Goal: Feedback & Contribution: Leave review/rating

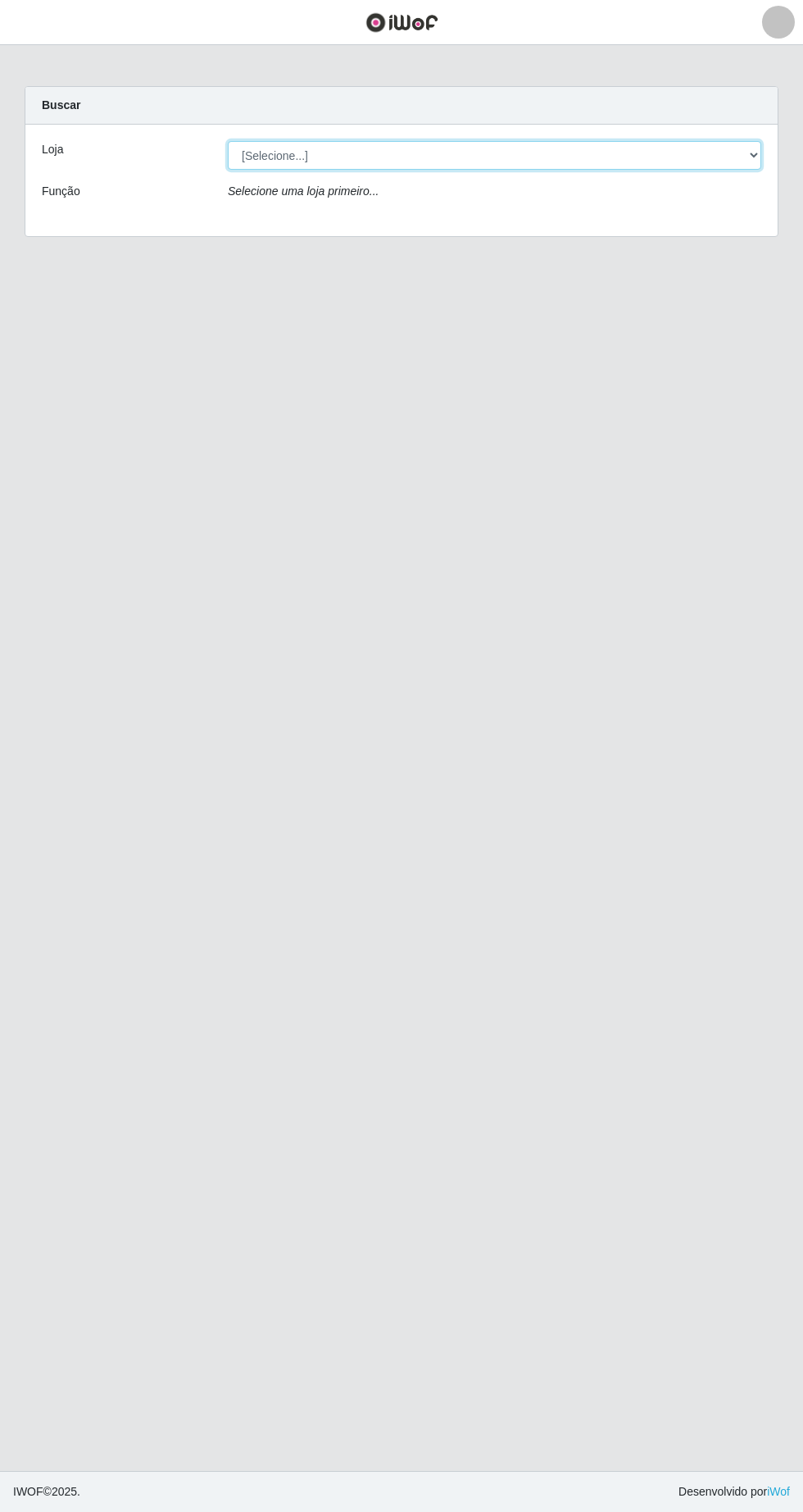
click at [410, 155] on select "[Selecione...] Extrabom - Loja 05 [GEOGRAPHIC_DATA]" at bounding box center [495, 155] width 534 height 29
select select "494"
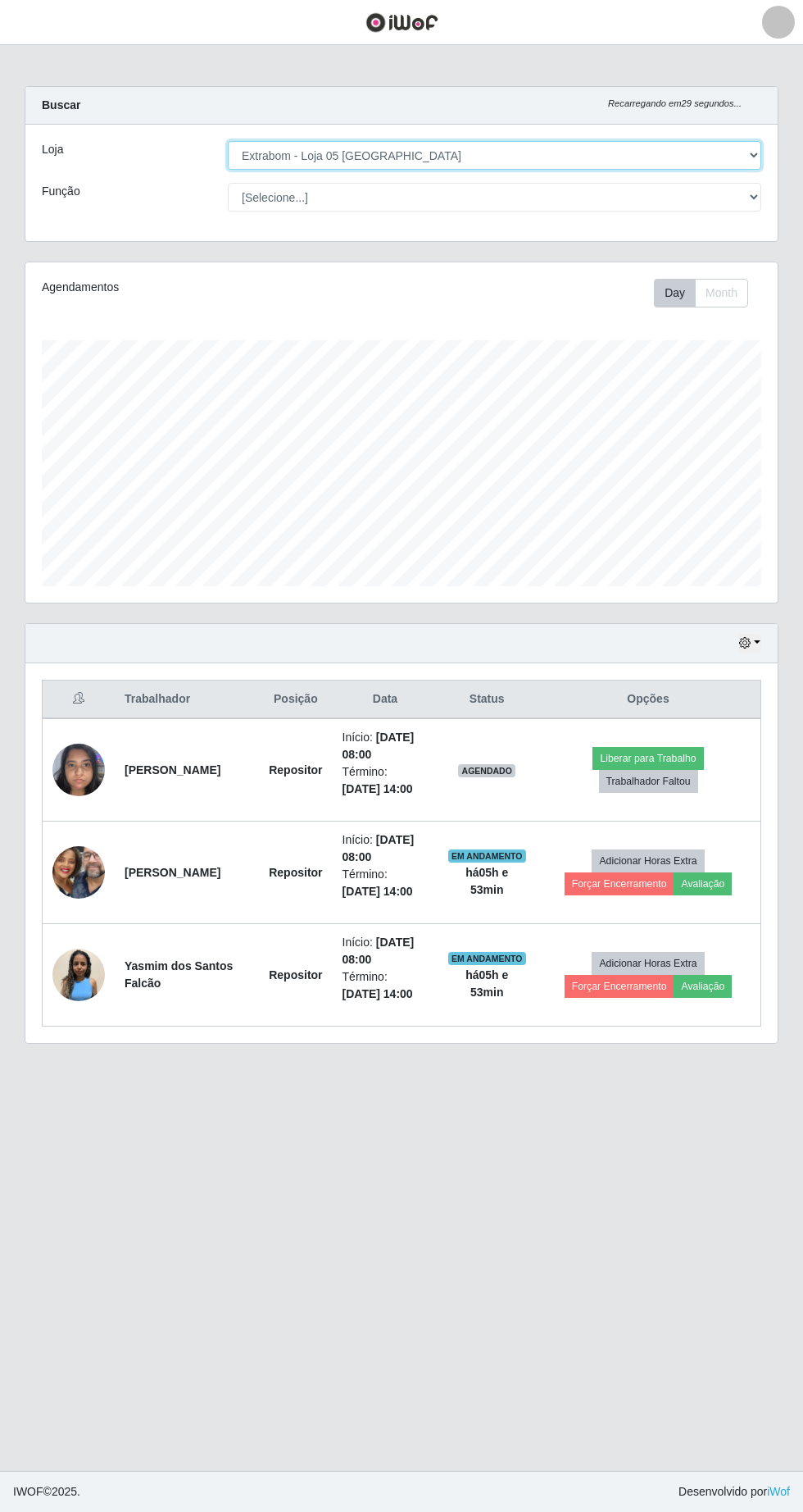
scroll to position [340, 753]
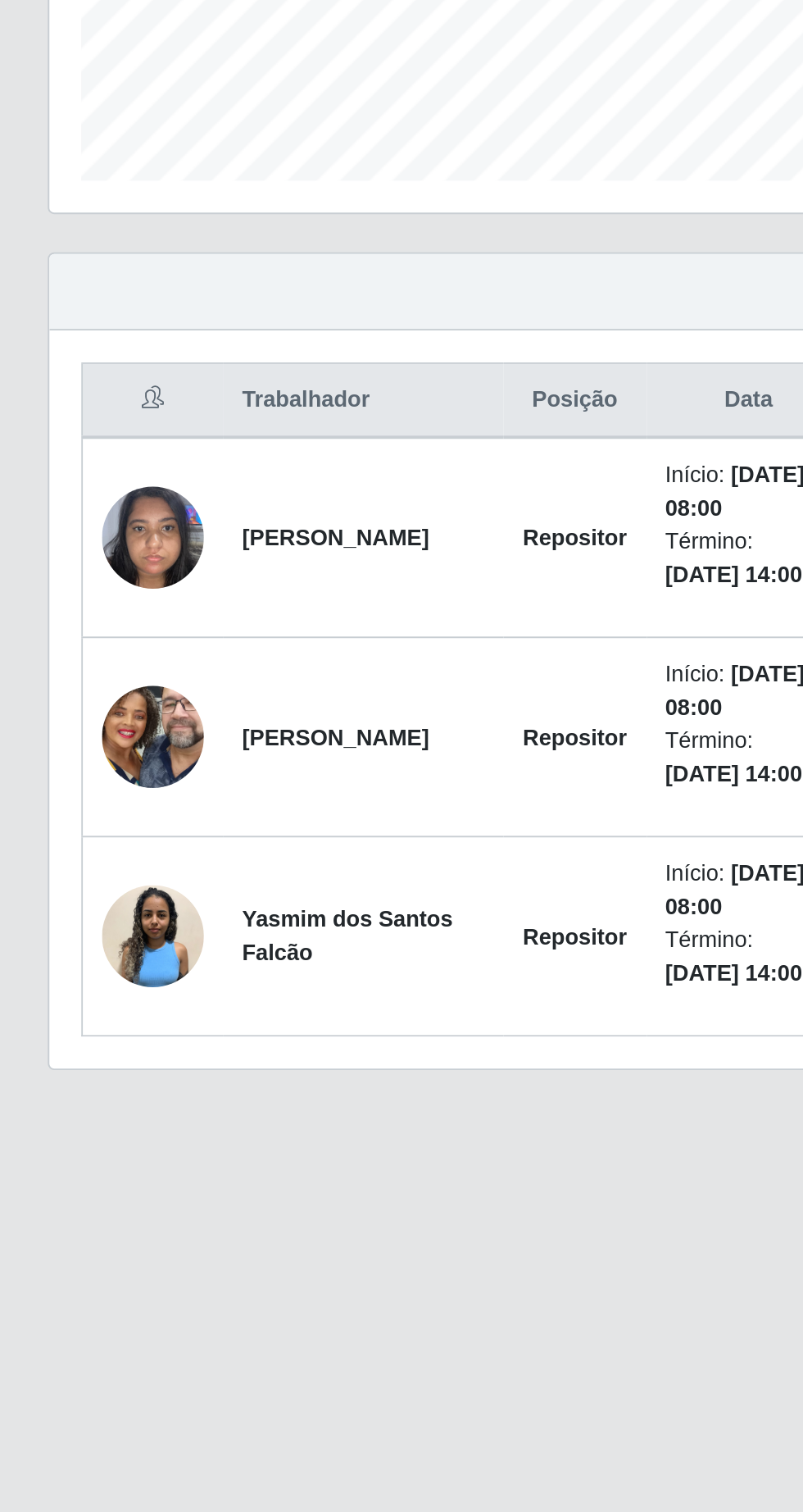
click at [126, 777] on strong "[PERSON_NAME]" at bounding box center [172, 770] width 96 height 13
click at [75, 776] on img at bounding box center [79, 769] width 53 height 69
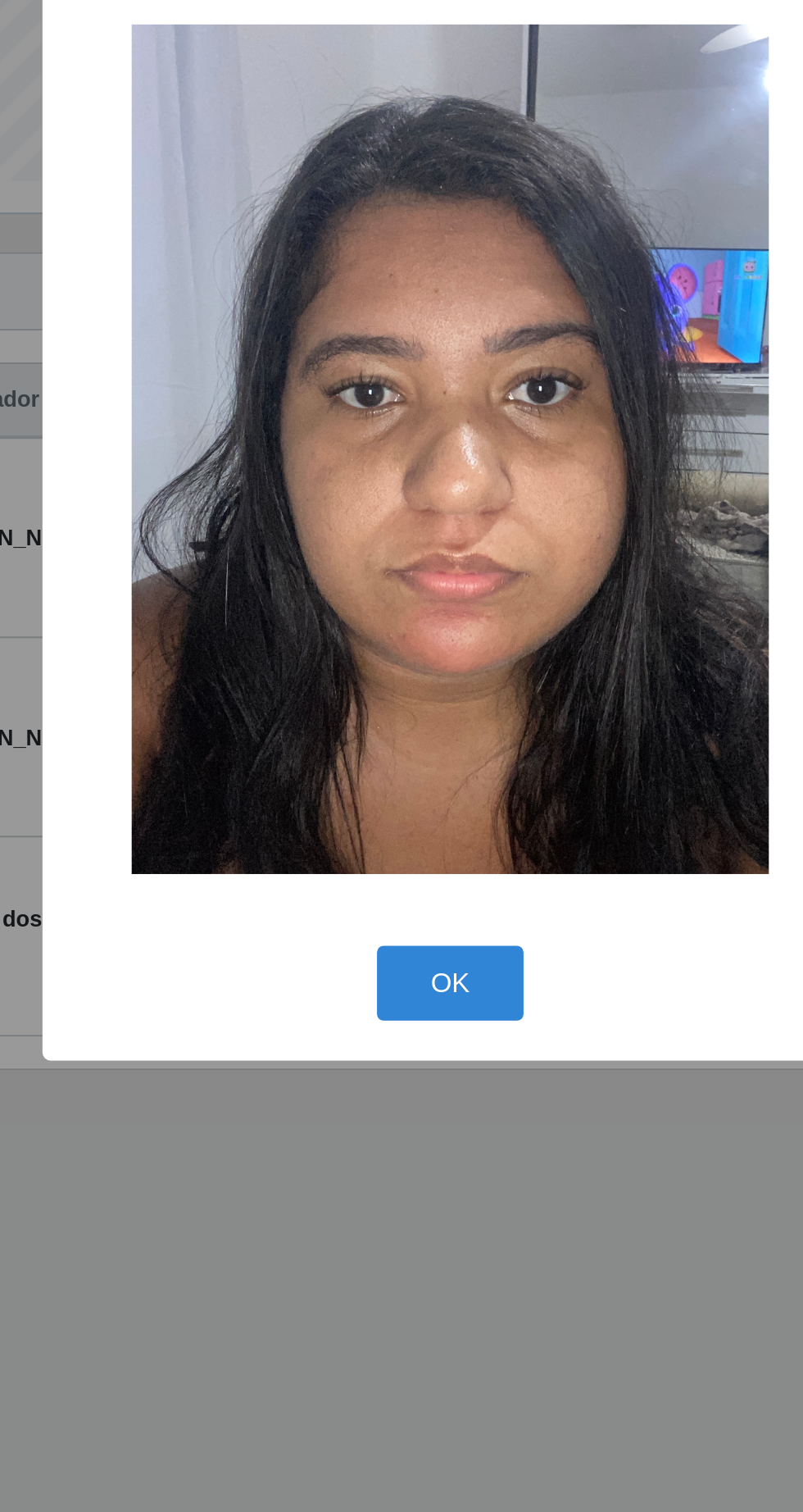
click at [404, 1010] on button "OK" at bounding box center [402, 999] width 76 height 39
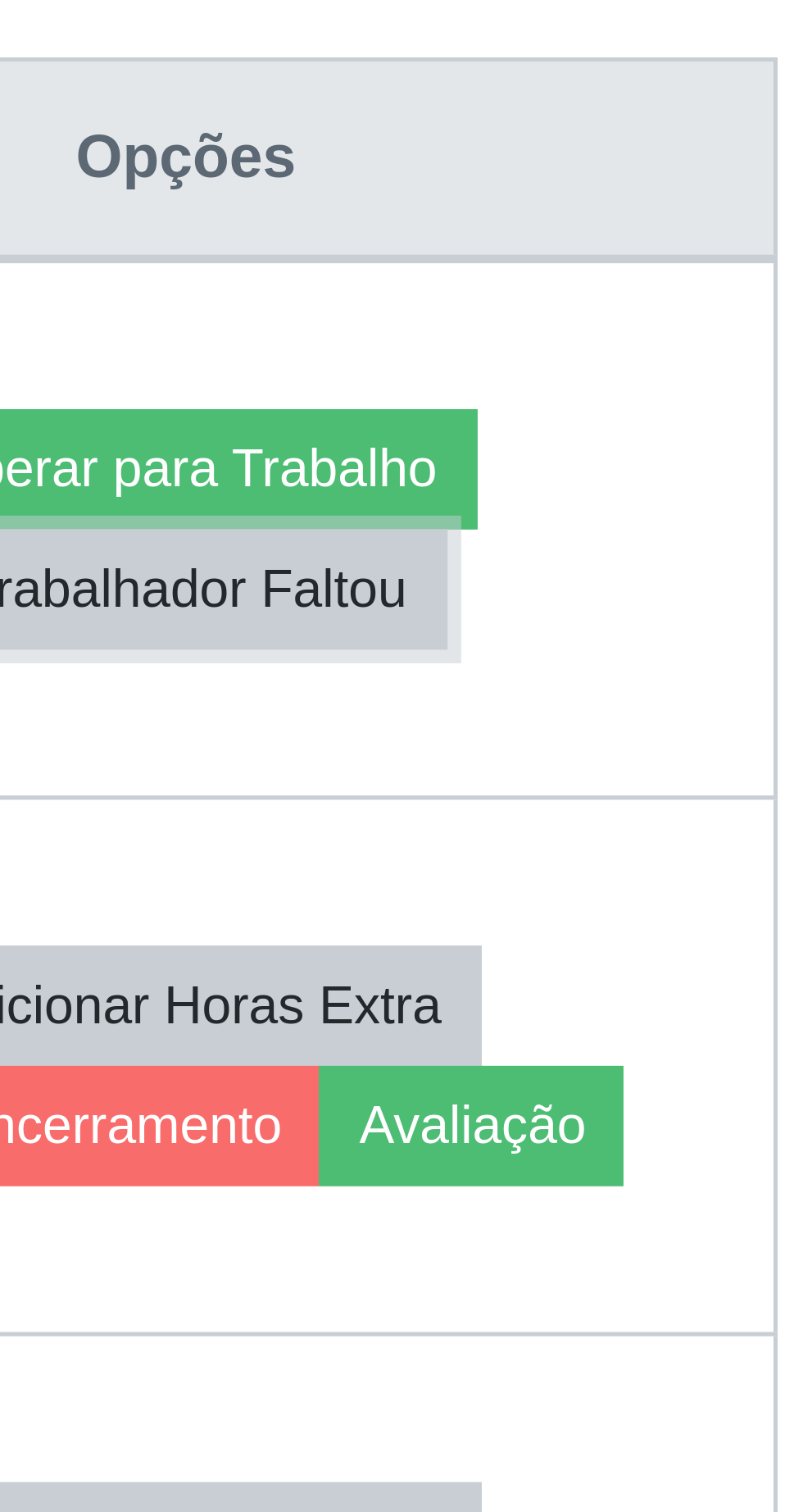
click at [692, 785] on button "Trabalhador Faltou" at bounding box center [649, 781] width 99 height 23
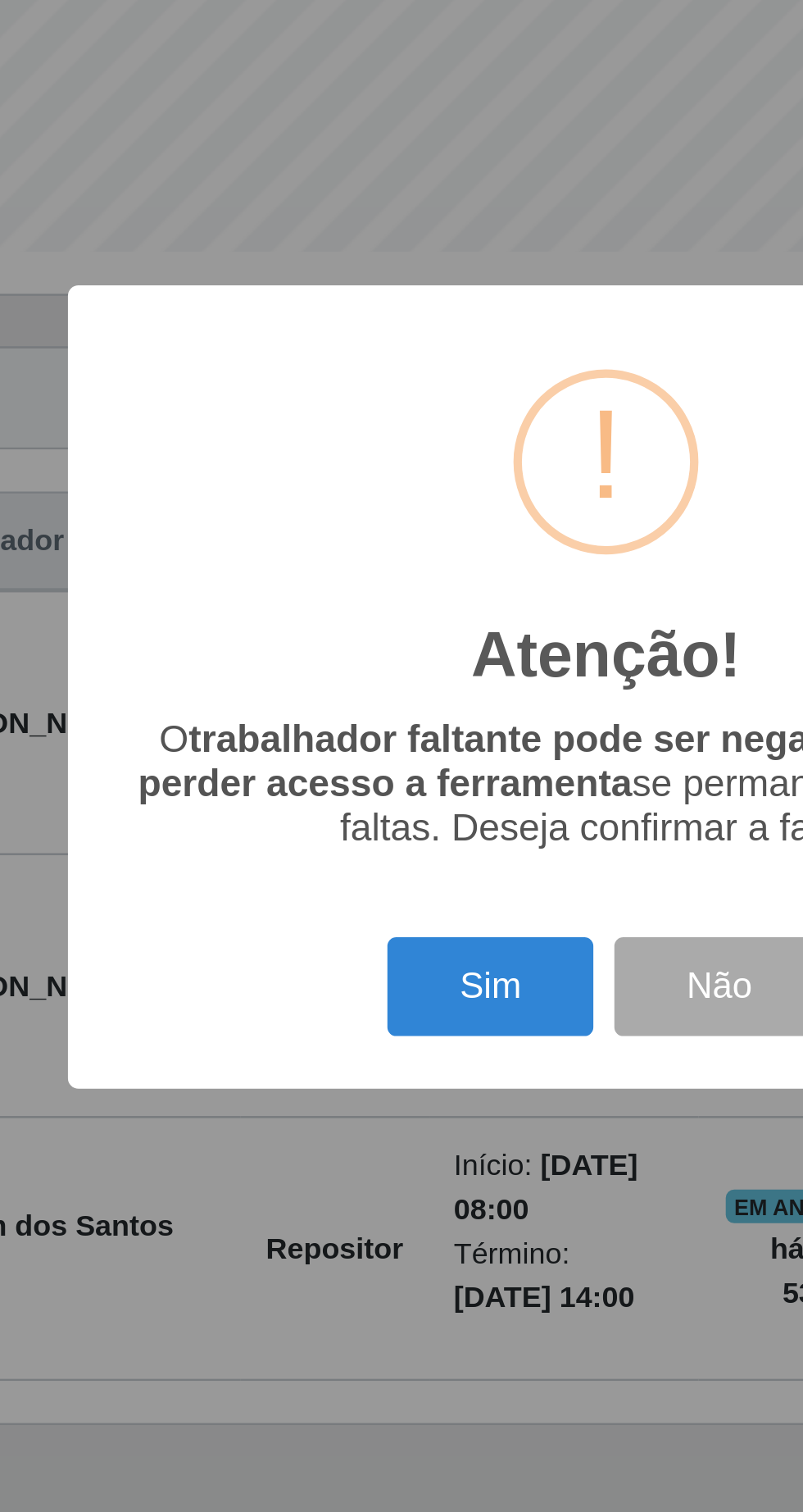
click at [348, 876] on button "Sim" at bounding box center [356, 872] width 80 height 39
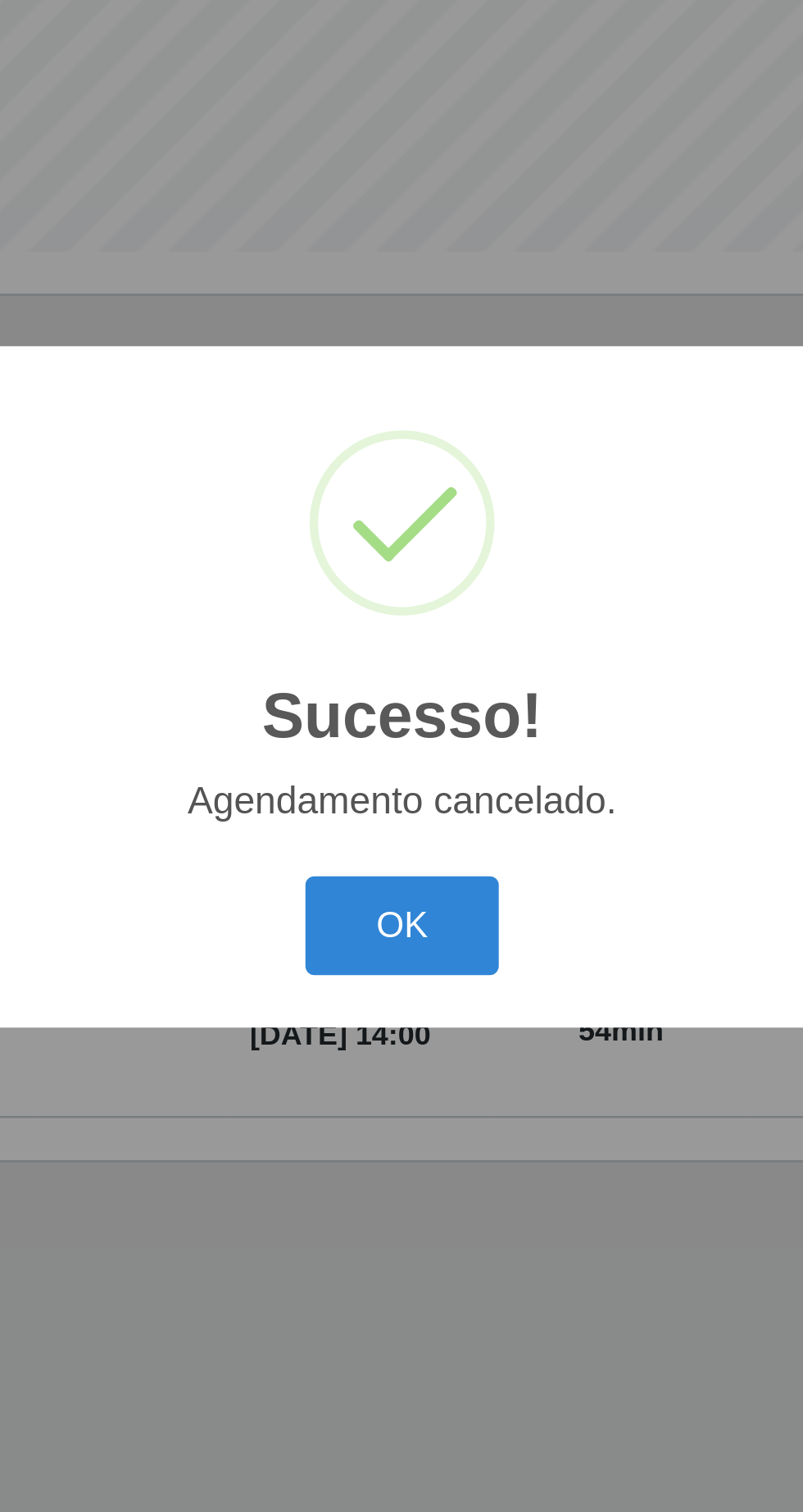
click at [419, 842] on button "OK" at bounding box center [402, 849] width 76 height 39
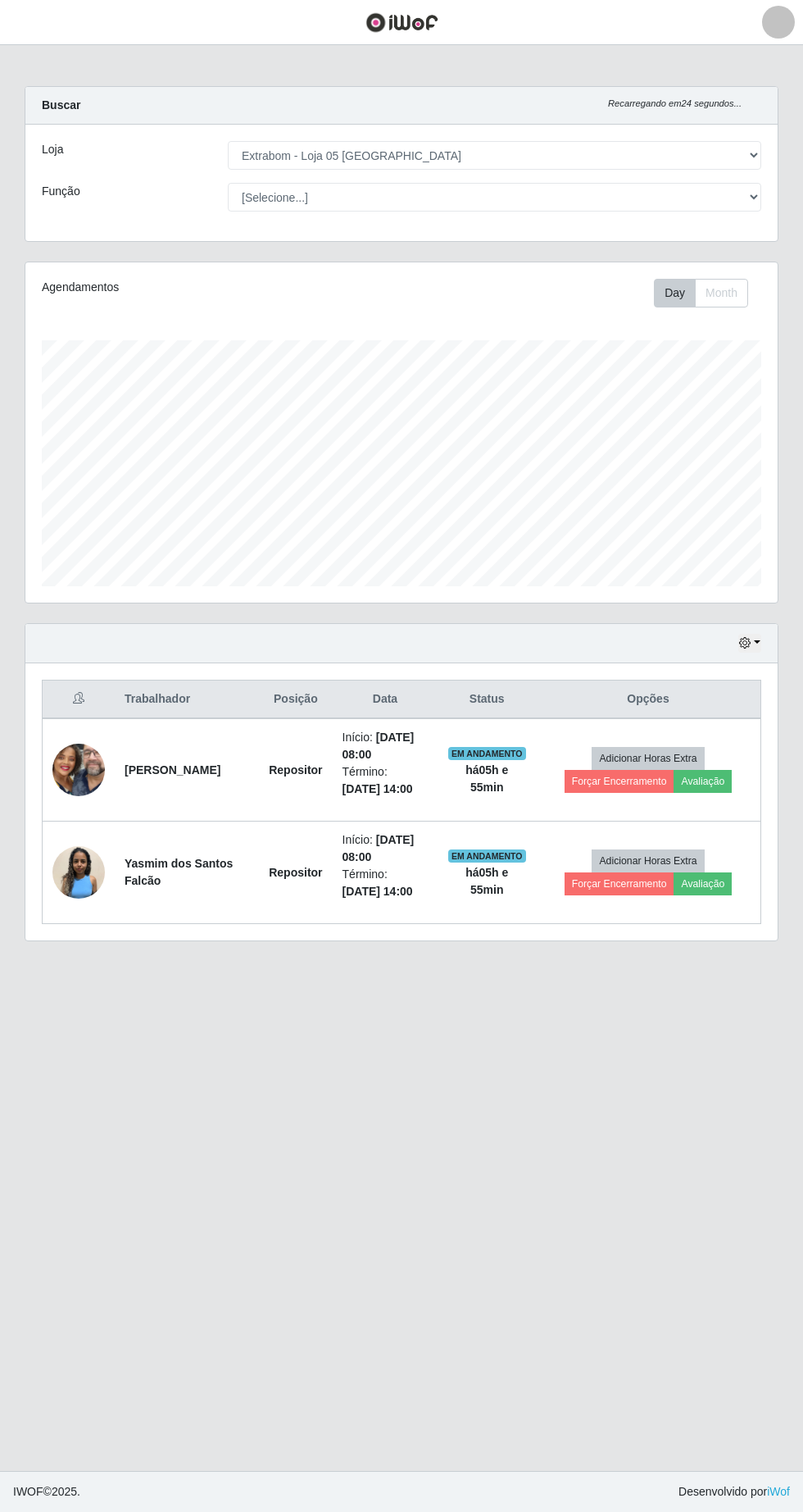
scroll to position [2, 0]
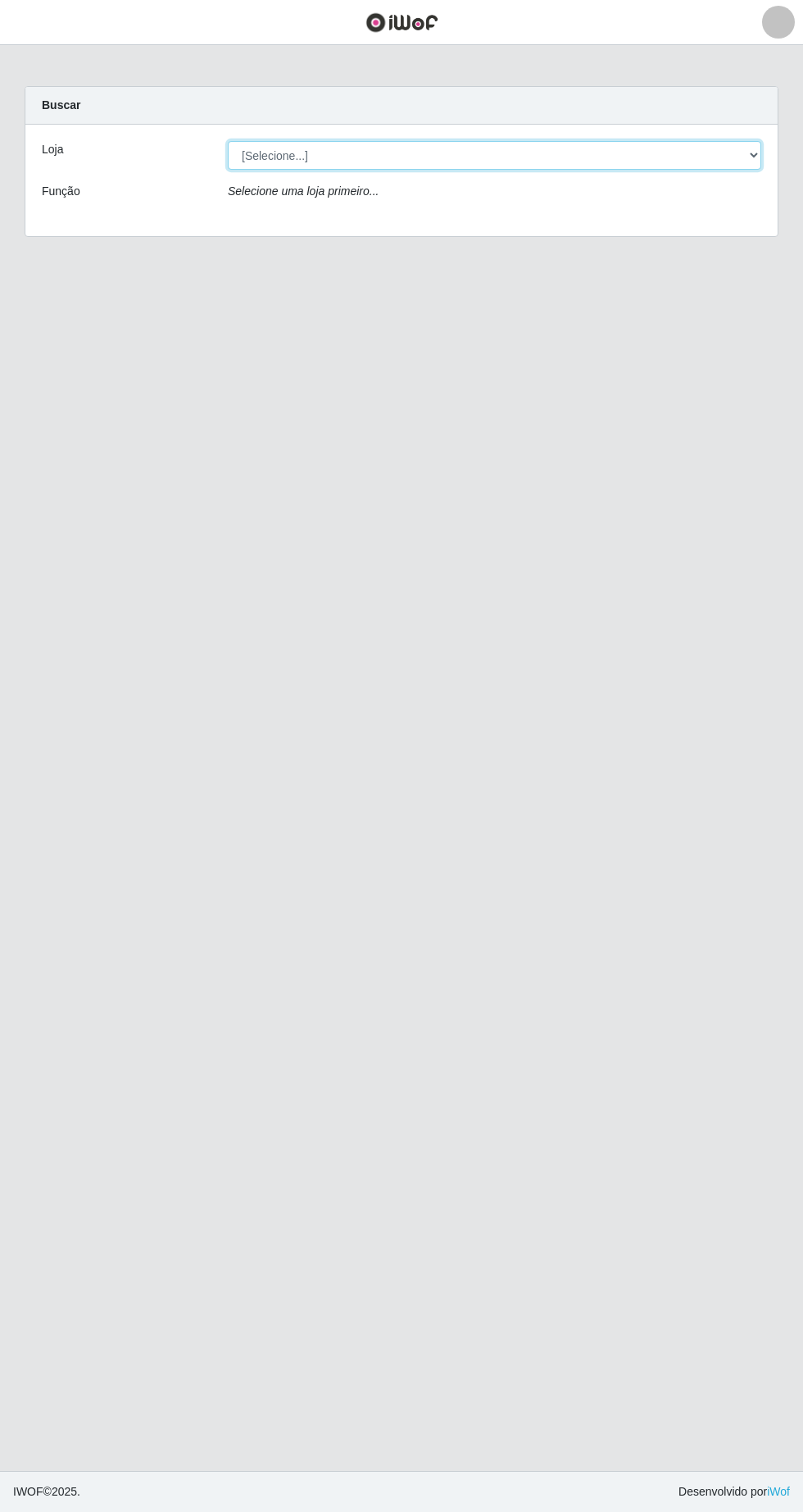
click at [419, 150] on select "[Selecione...] Extrabom - Loja 05 [GEOGRAPHIC_DATA]" at bounding box center [495, 155] width 534 height 29
select select "494"
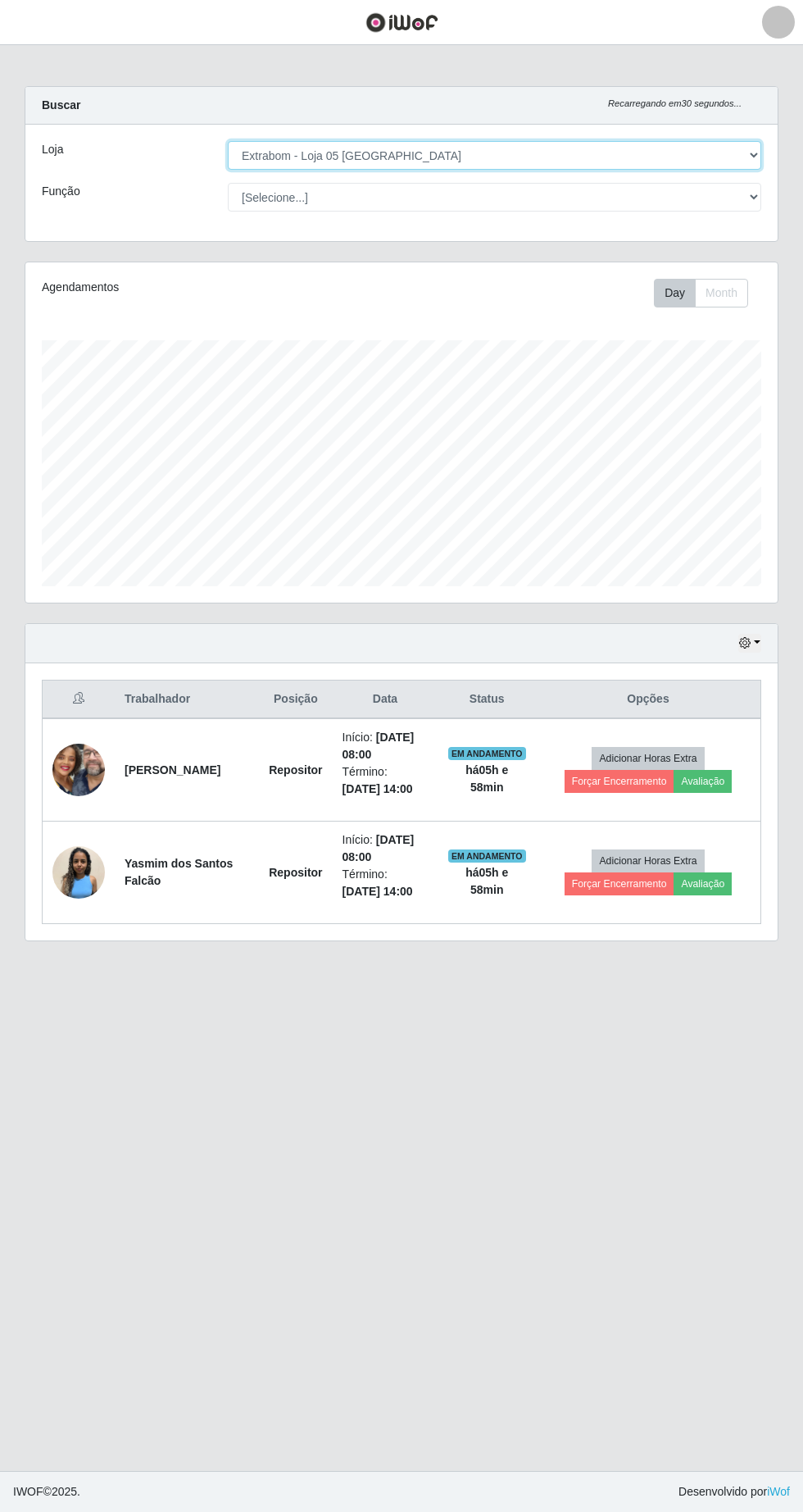
scroll to position [340, 753]
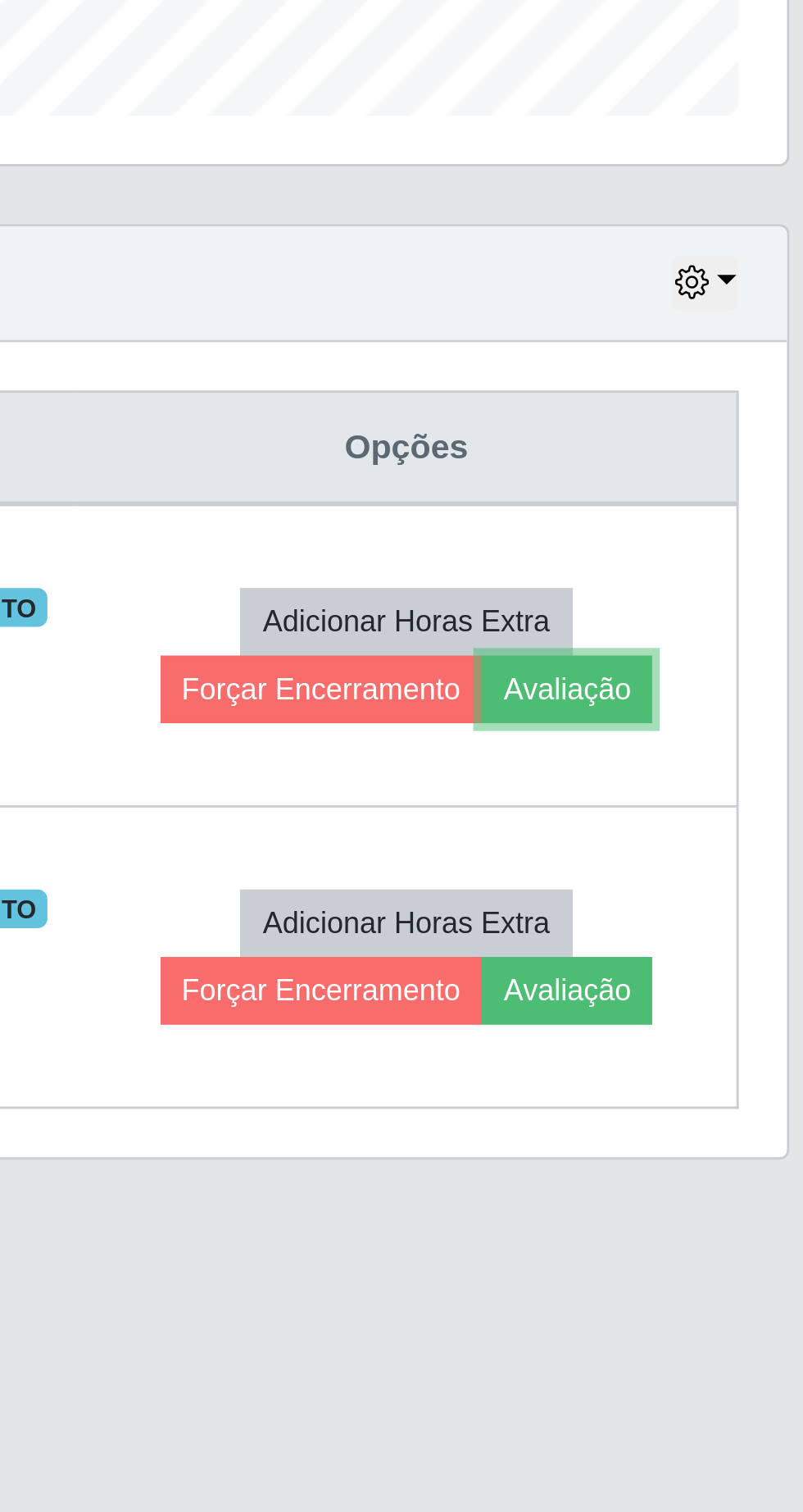
click at [724, 779] on button "Avaliação" at bounding box center [703, 781] width 58 height 23
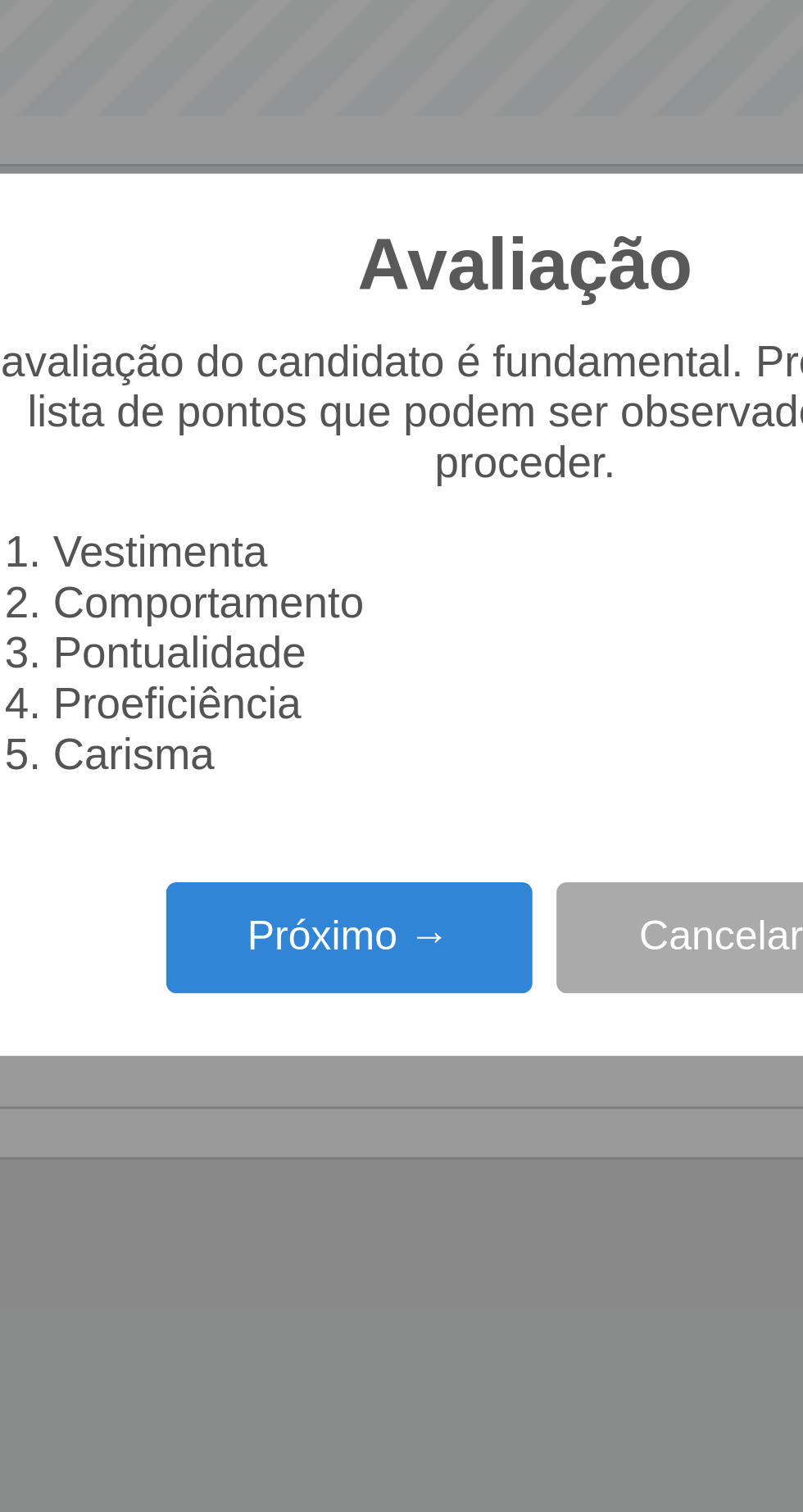
click at [340, 871] on button "Próximo →" at bounding box center [342, 866] width 125 height 39
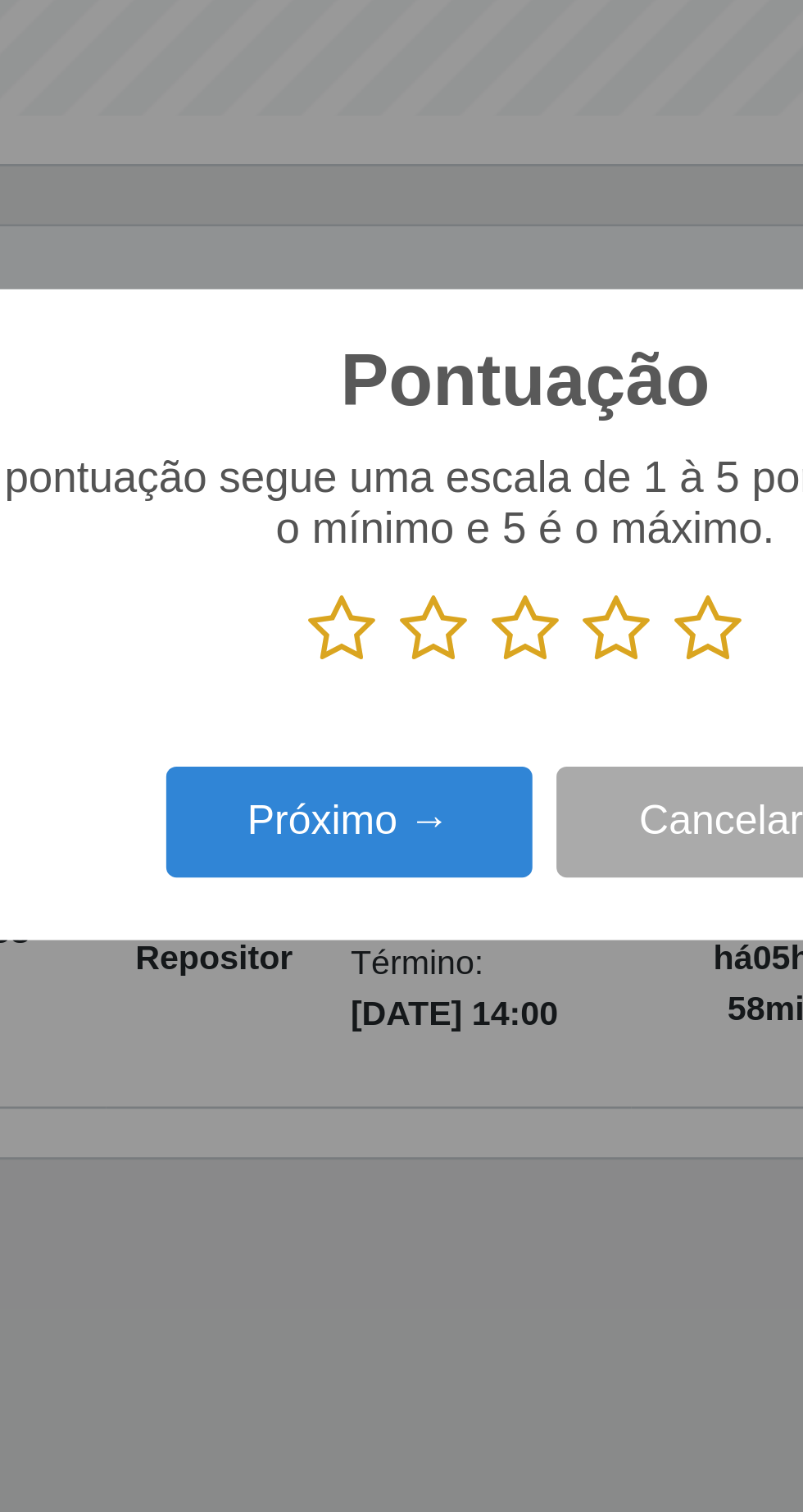
click at [468, 765] on icon at bounding box center [464, 761] width 23 height 25
click at [453, 773] on input "radio" at bounding box center [453, 773] width 0 height 0
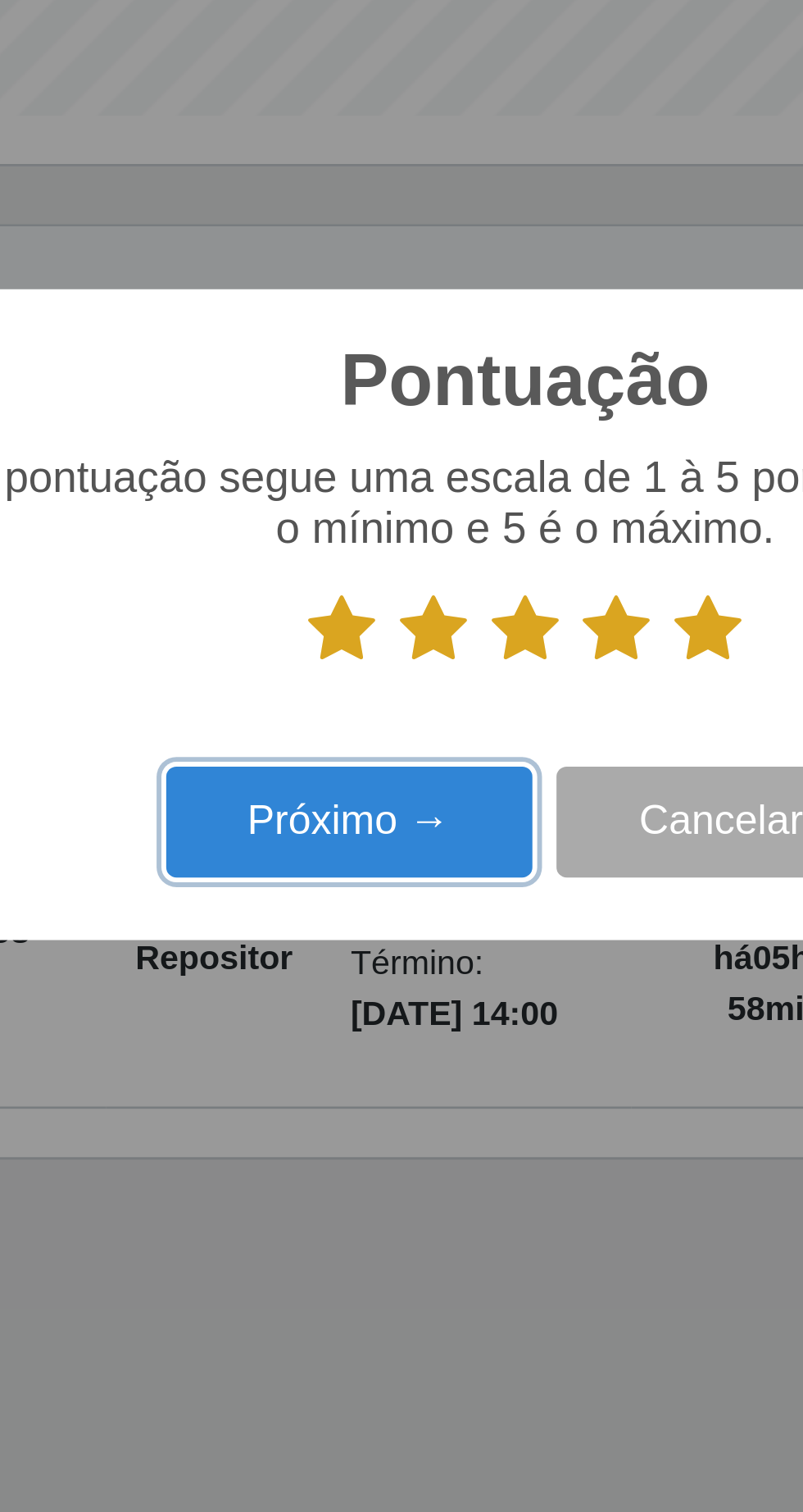
click at [367, 829] on button "Próximo →" at bounding box center [342, 827] width 125 height 39
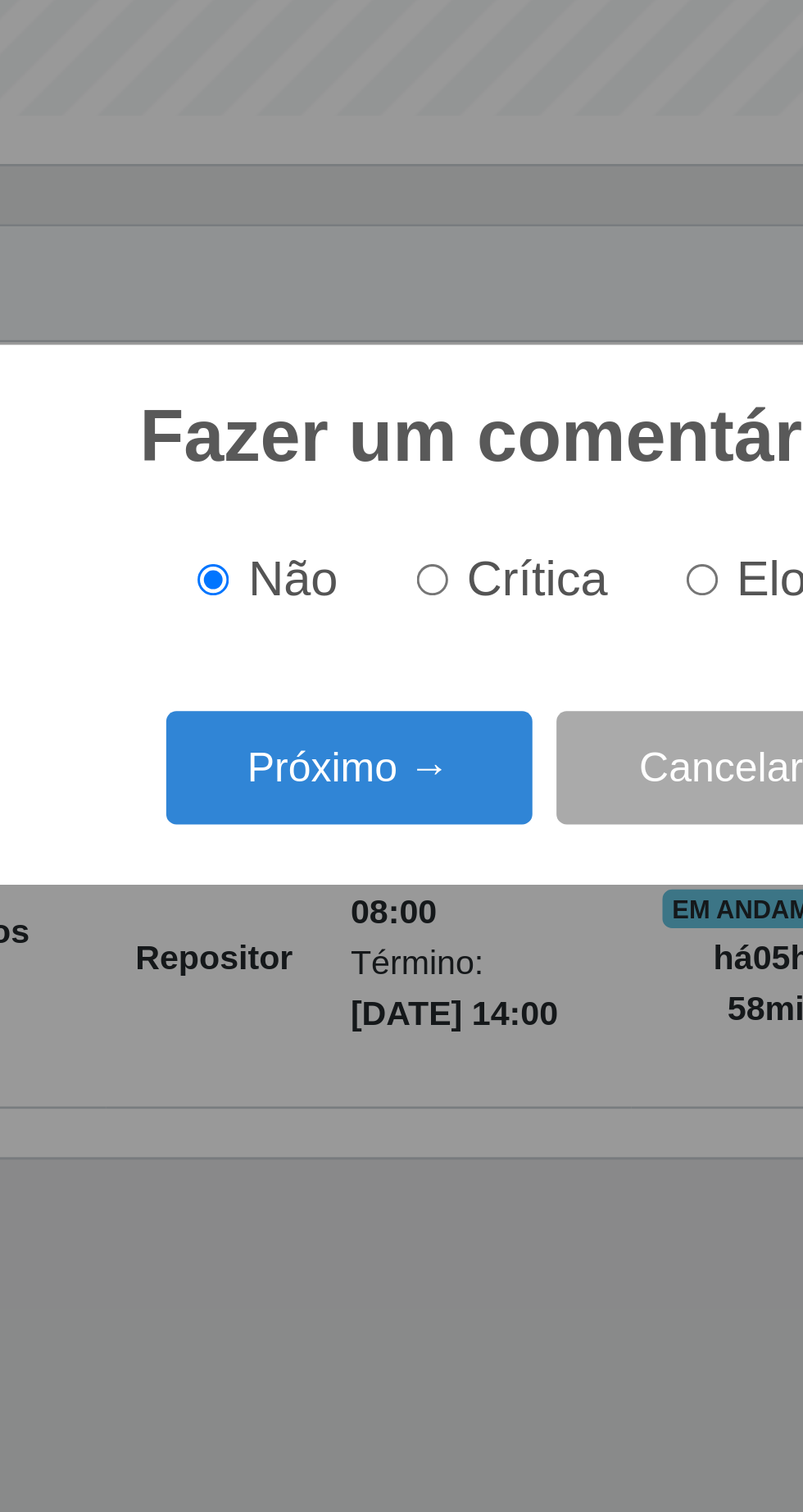
click at [467, 746] on input "Elogio" at bounding box center [462, 744] width 11 height 11
radio input "true"
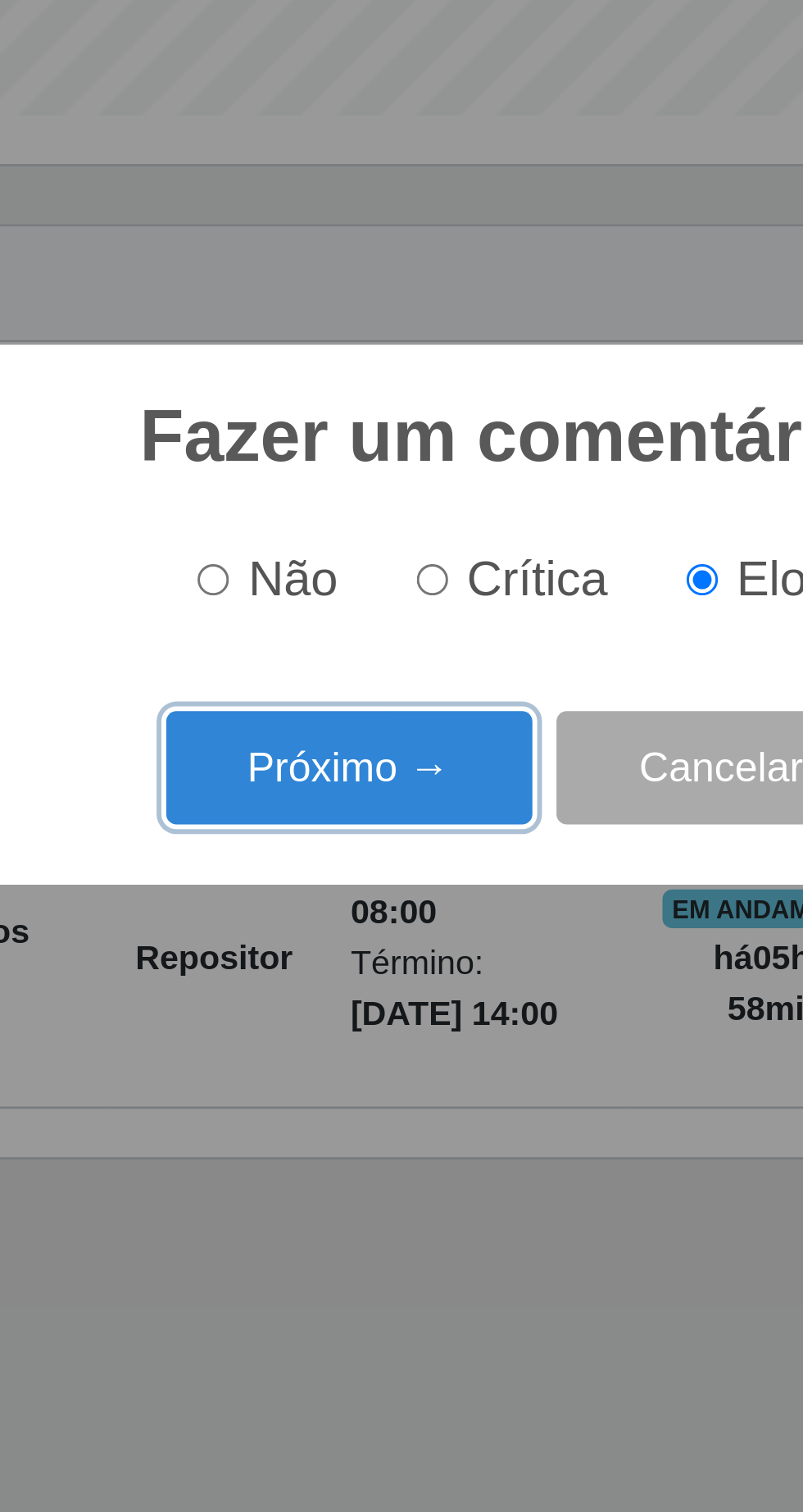
click at [377, 808] on button "Próximo →" at bounding box center [342, 808] width 125 height 39
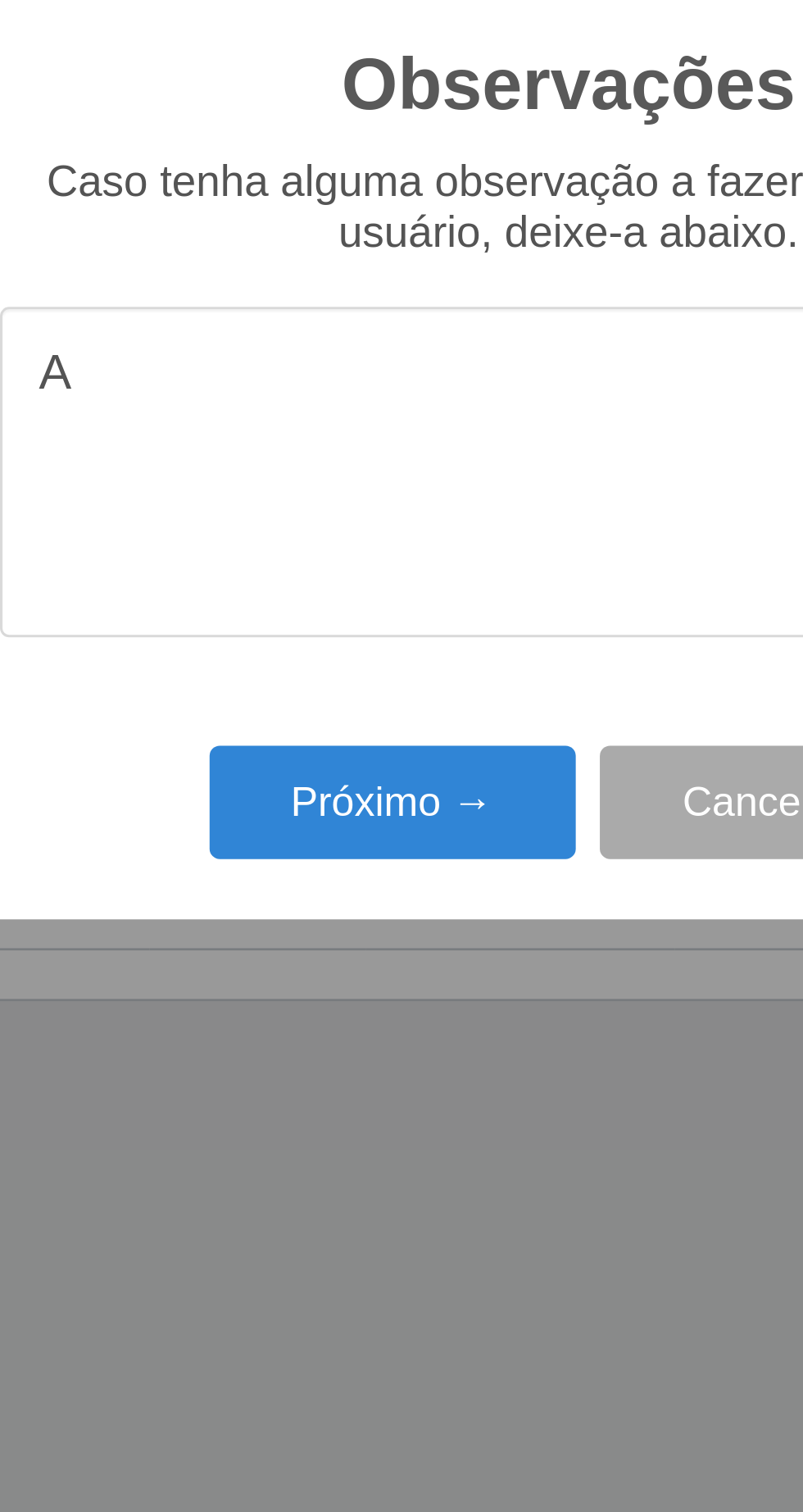
type textarea "A"
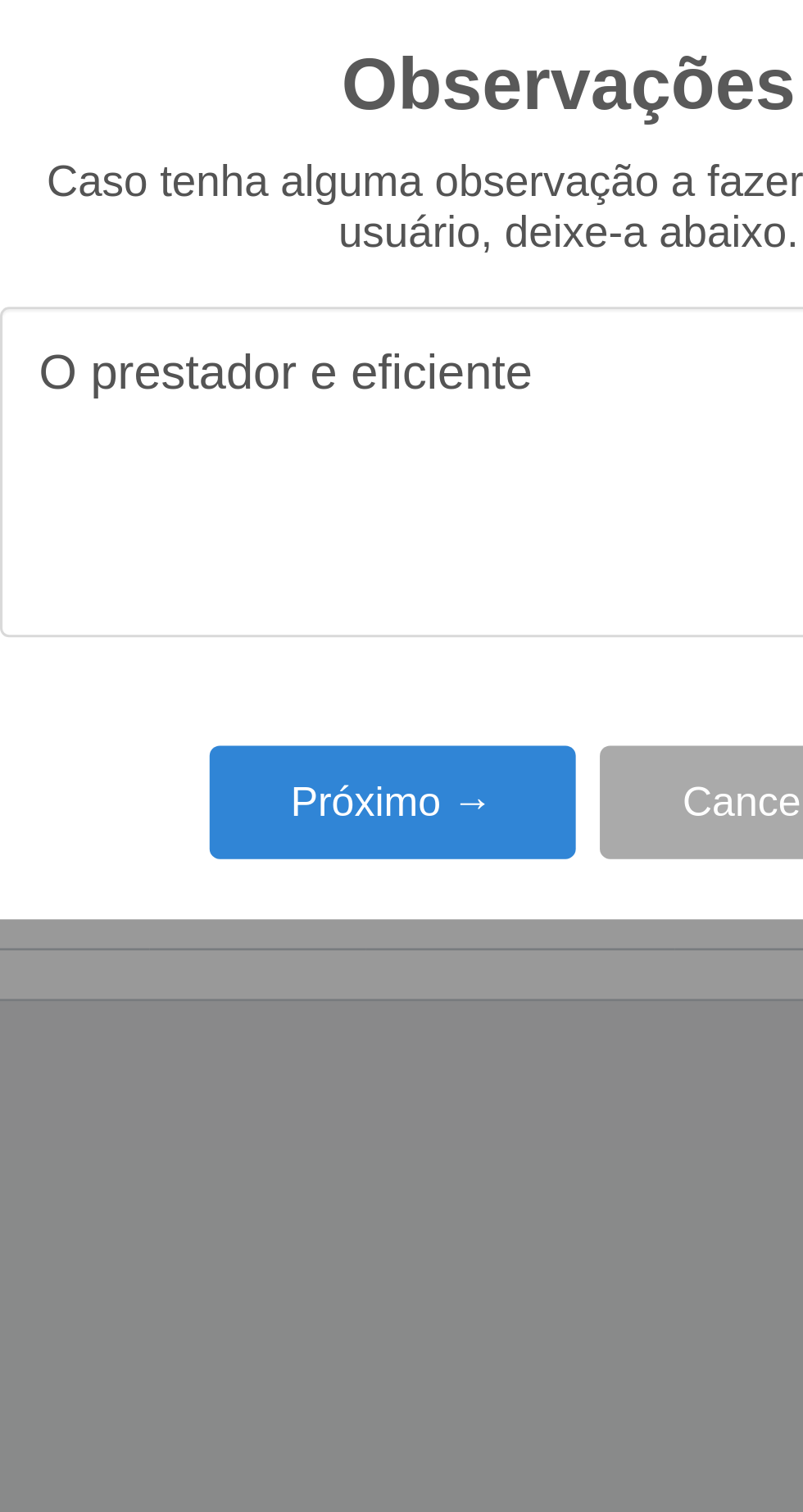
type textarea "O prestador e eficiente"
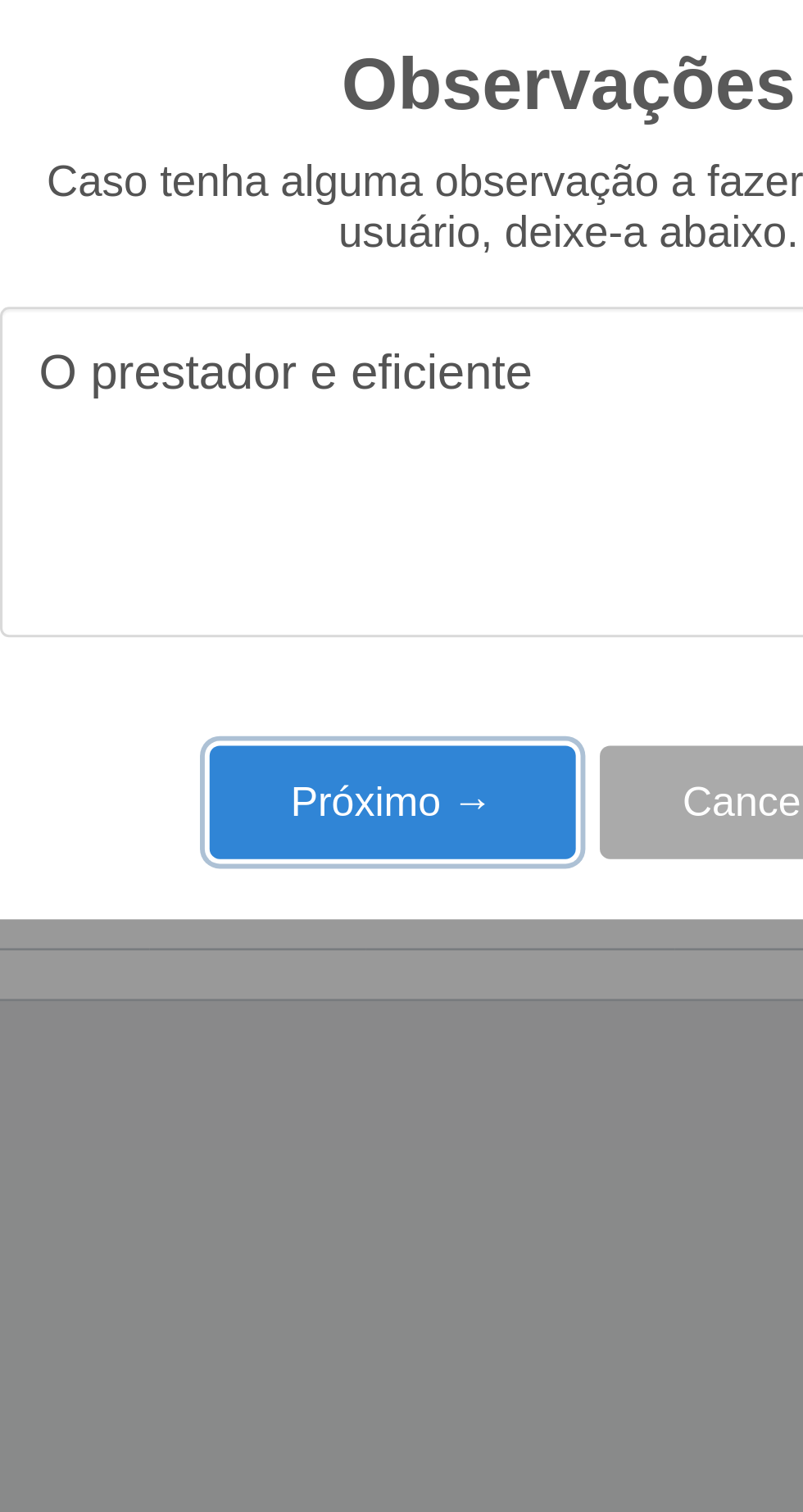
click at [350, 878] on button "Próximo →" at bounding box center [342, 873] width 125 height 39
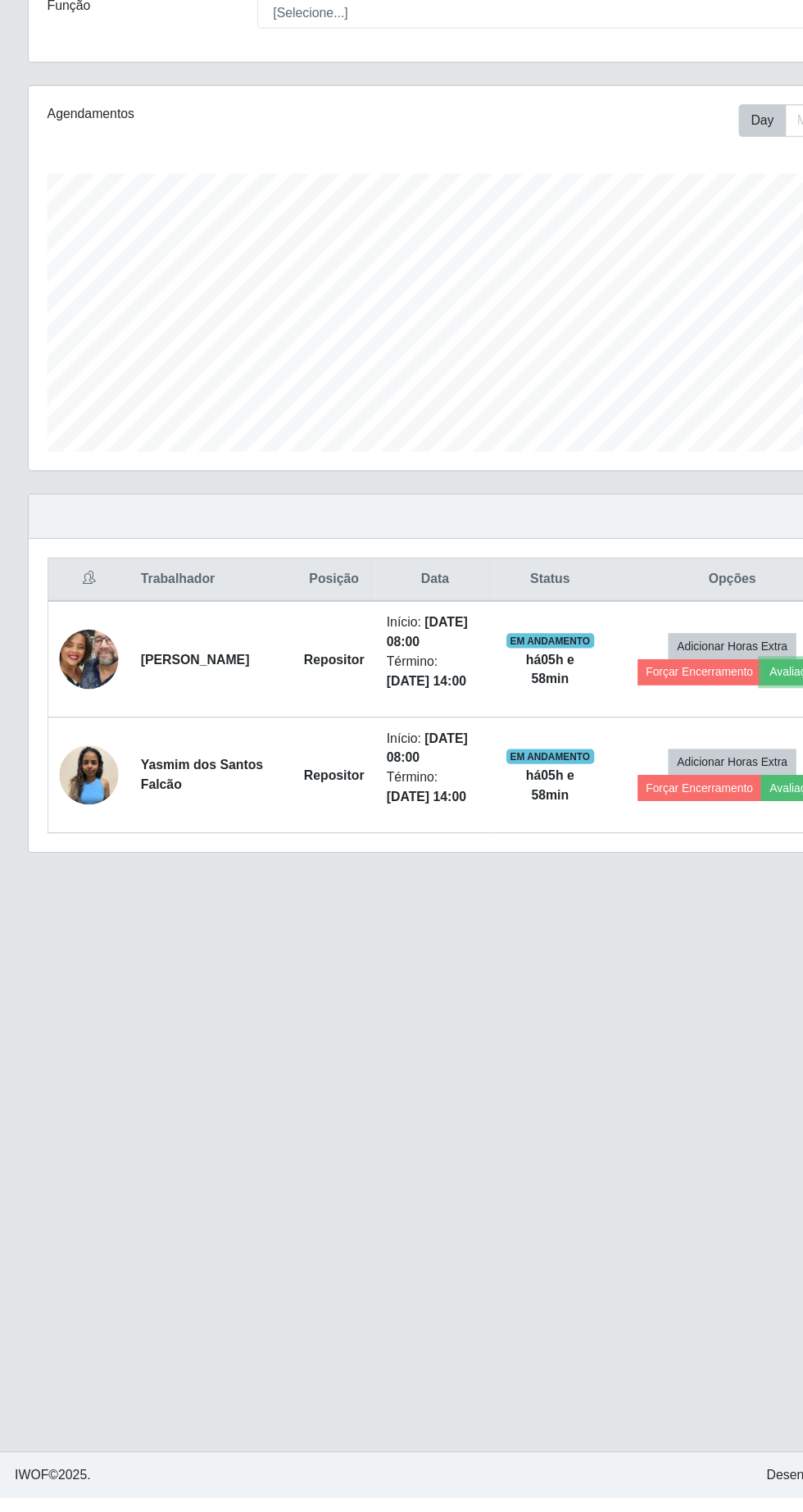
scroll to position [0, 0]
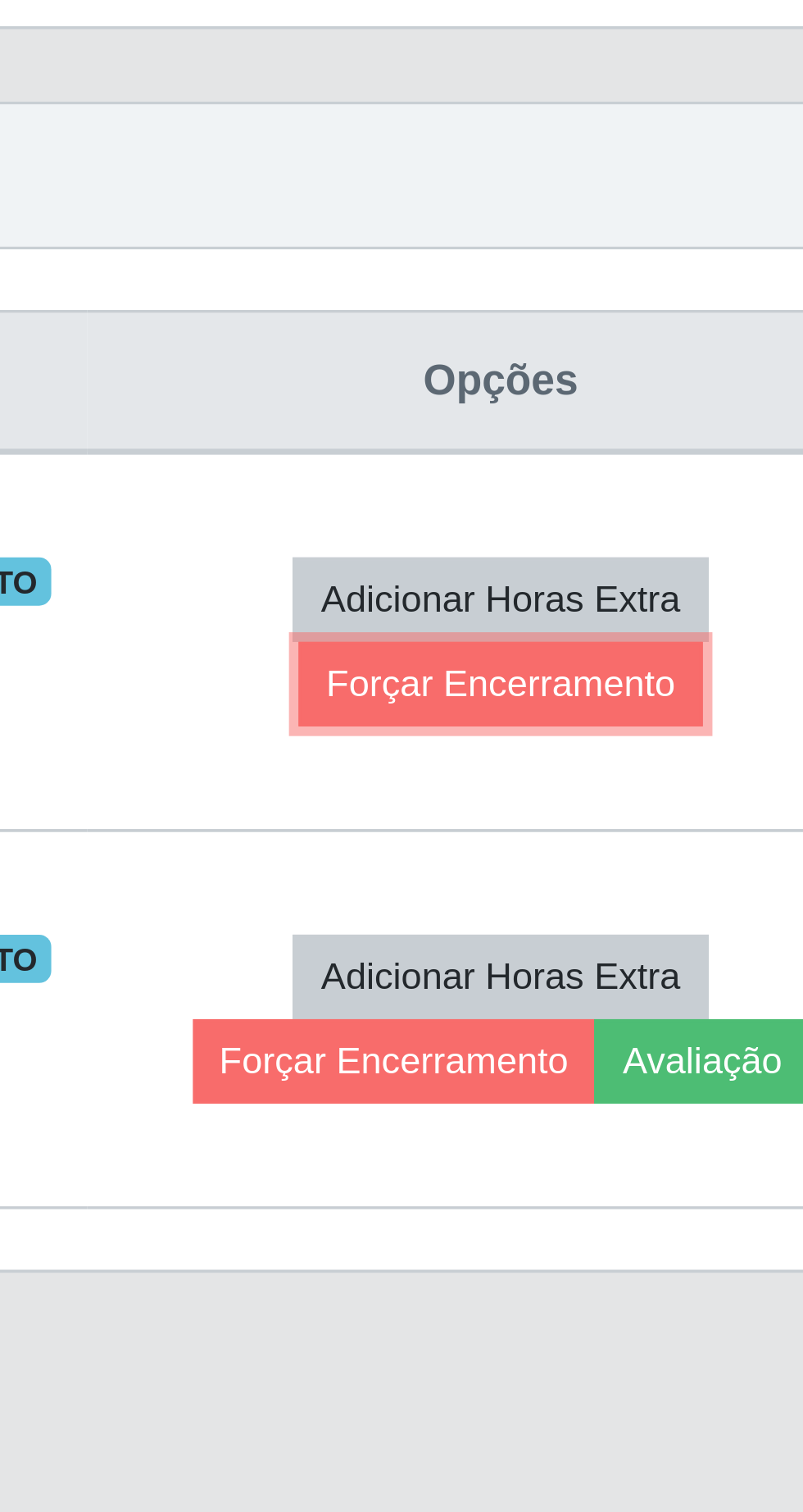
click at [622, 785] on button "Forçar Encerramento" at bounding box center [648, 781] width 110 height 23
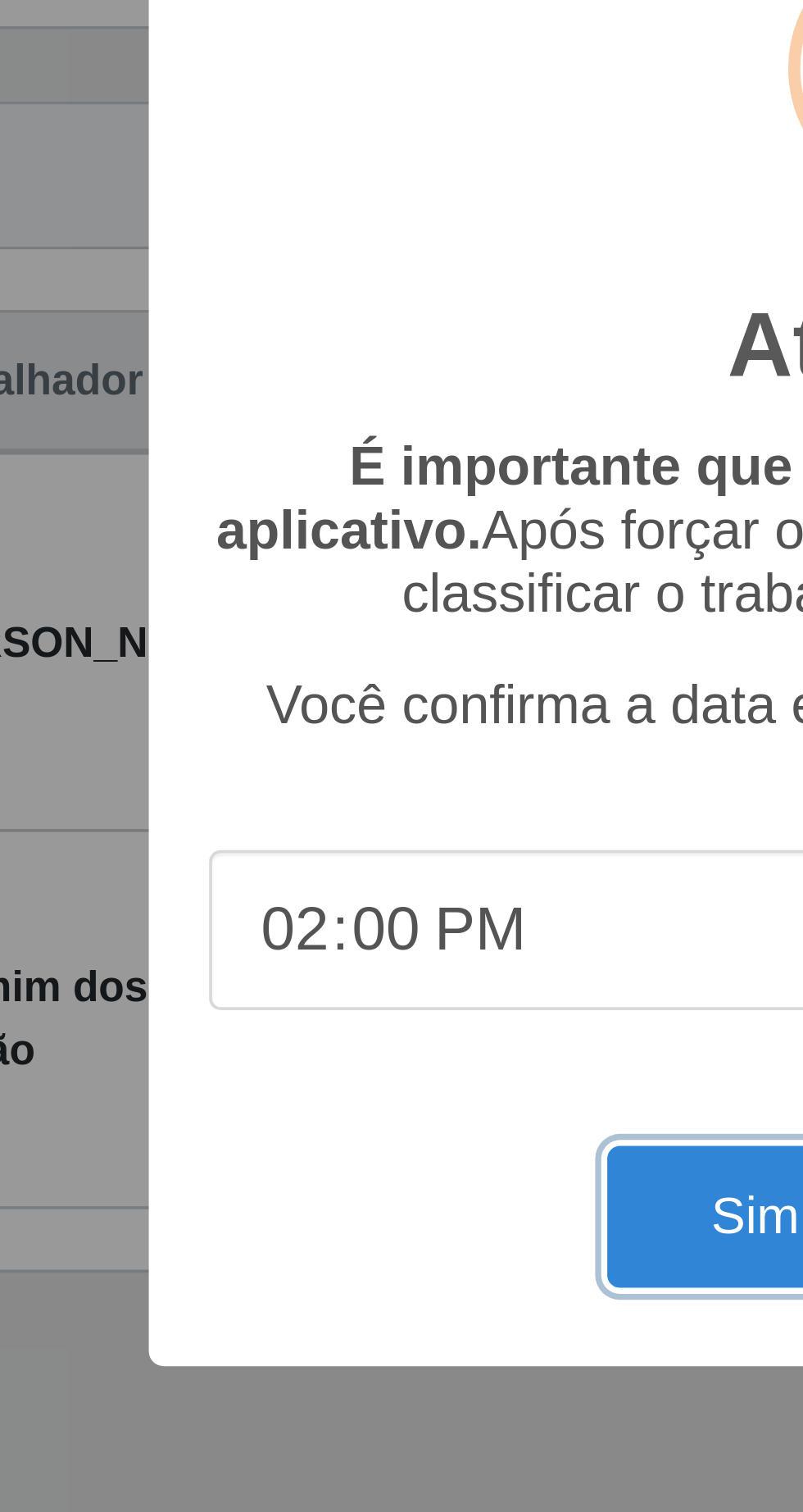
click at [335, 945] on button "Sim" at bounding box center [356, 926] width 80 height 39
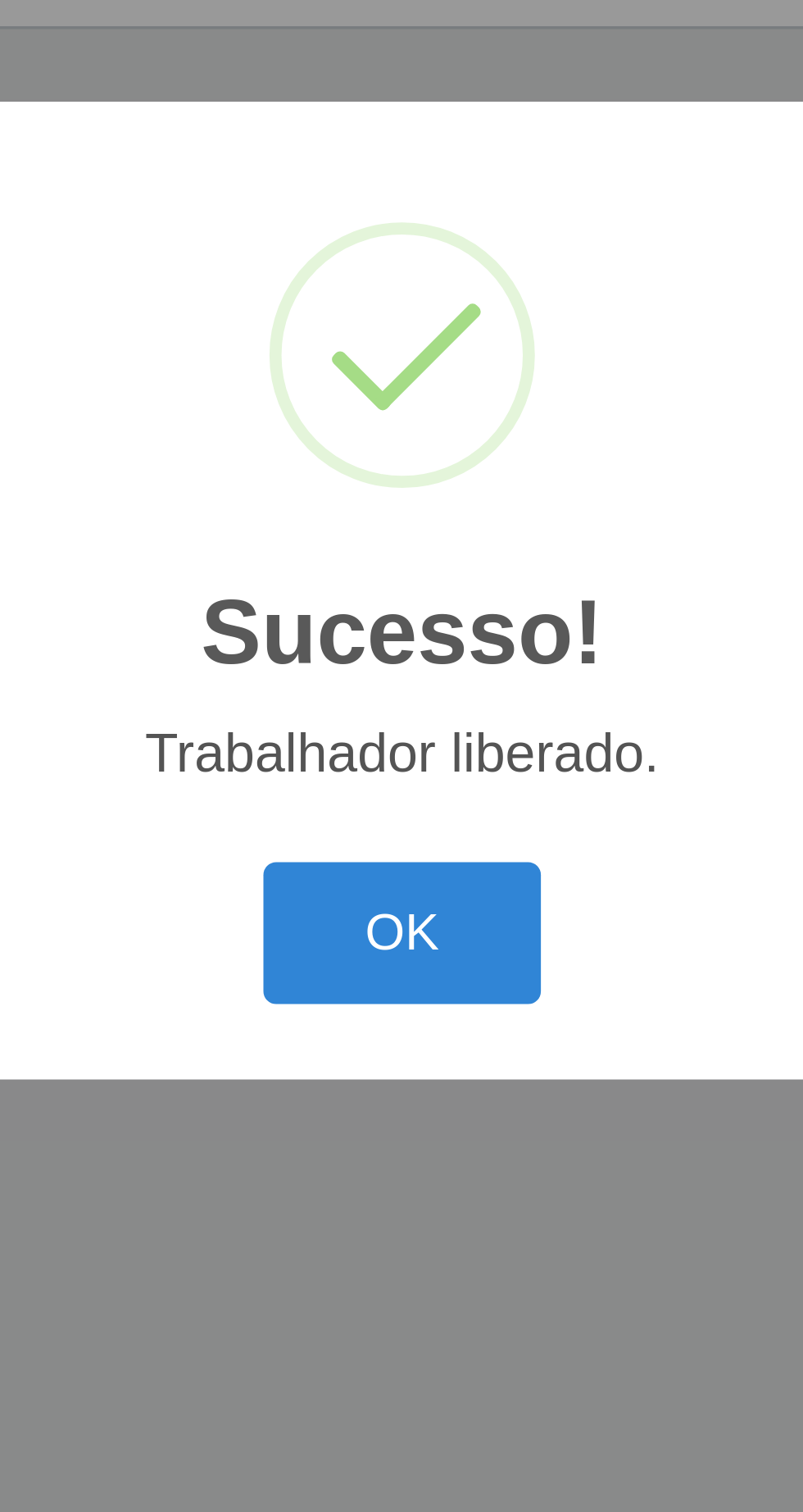
click at [405, 868] on button "OK" at bounding box center [402, 849] width 76 height 39
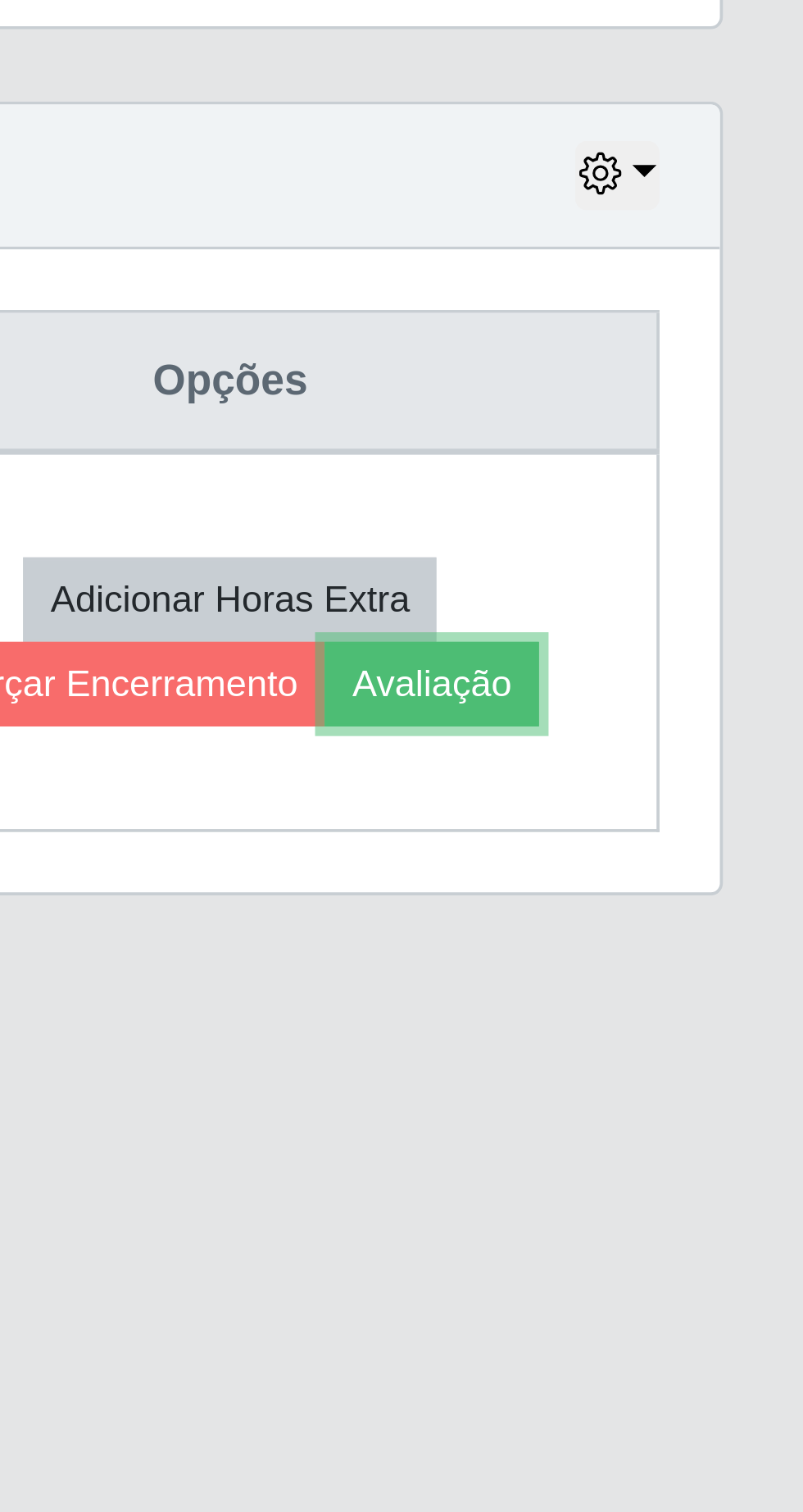
click at [712, 790] on button "Avaliação" at bounding box center [699, 781] width 58 height 23
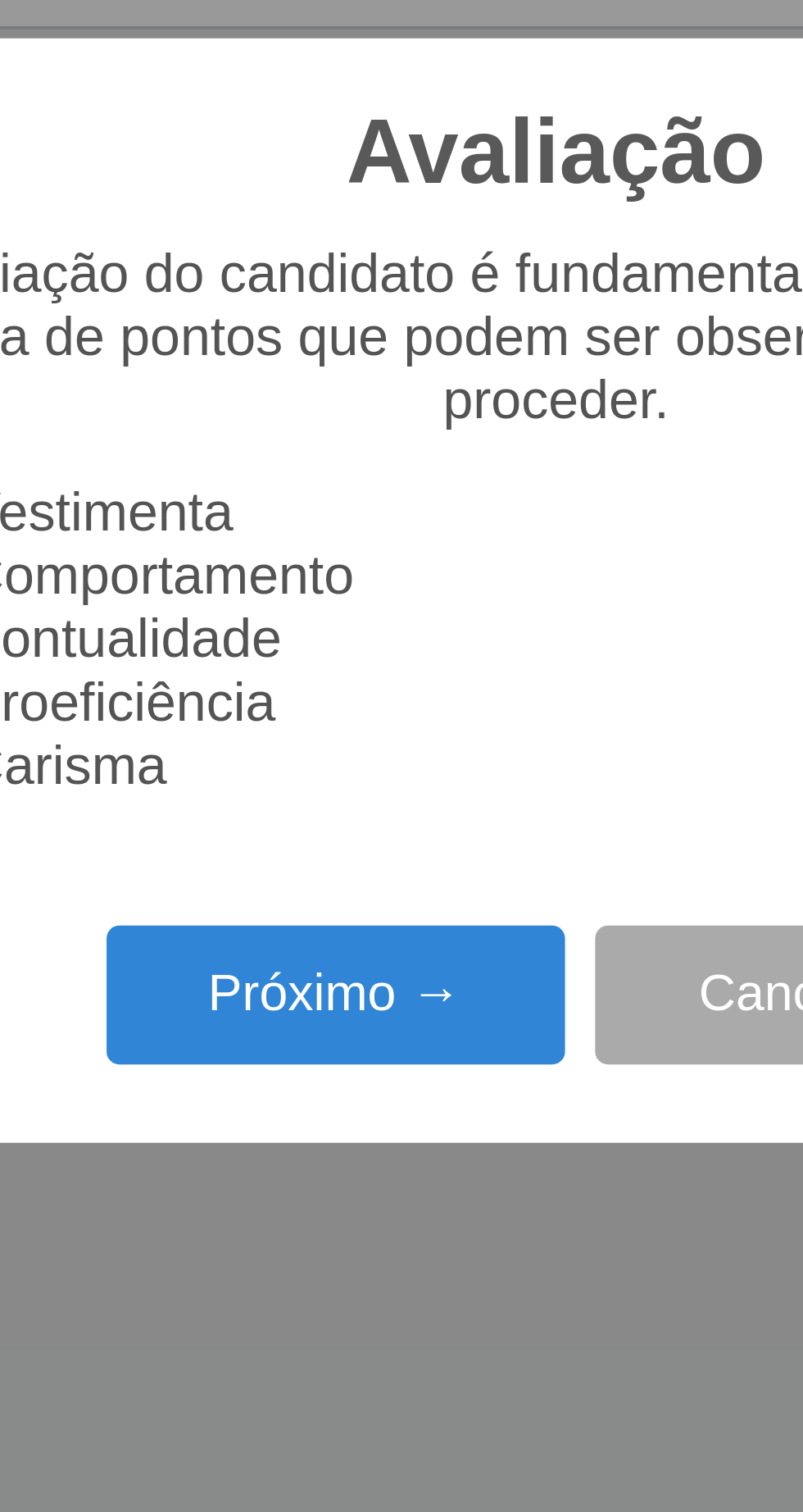
click at [358, 885] on button "Próximo →" at bounding box center [342, 866] width 125 height 39
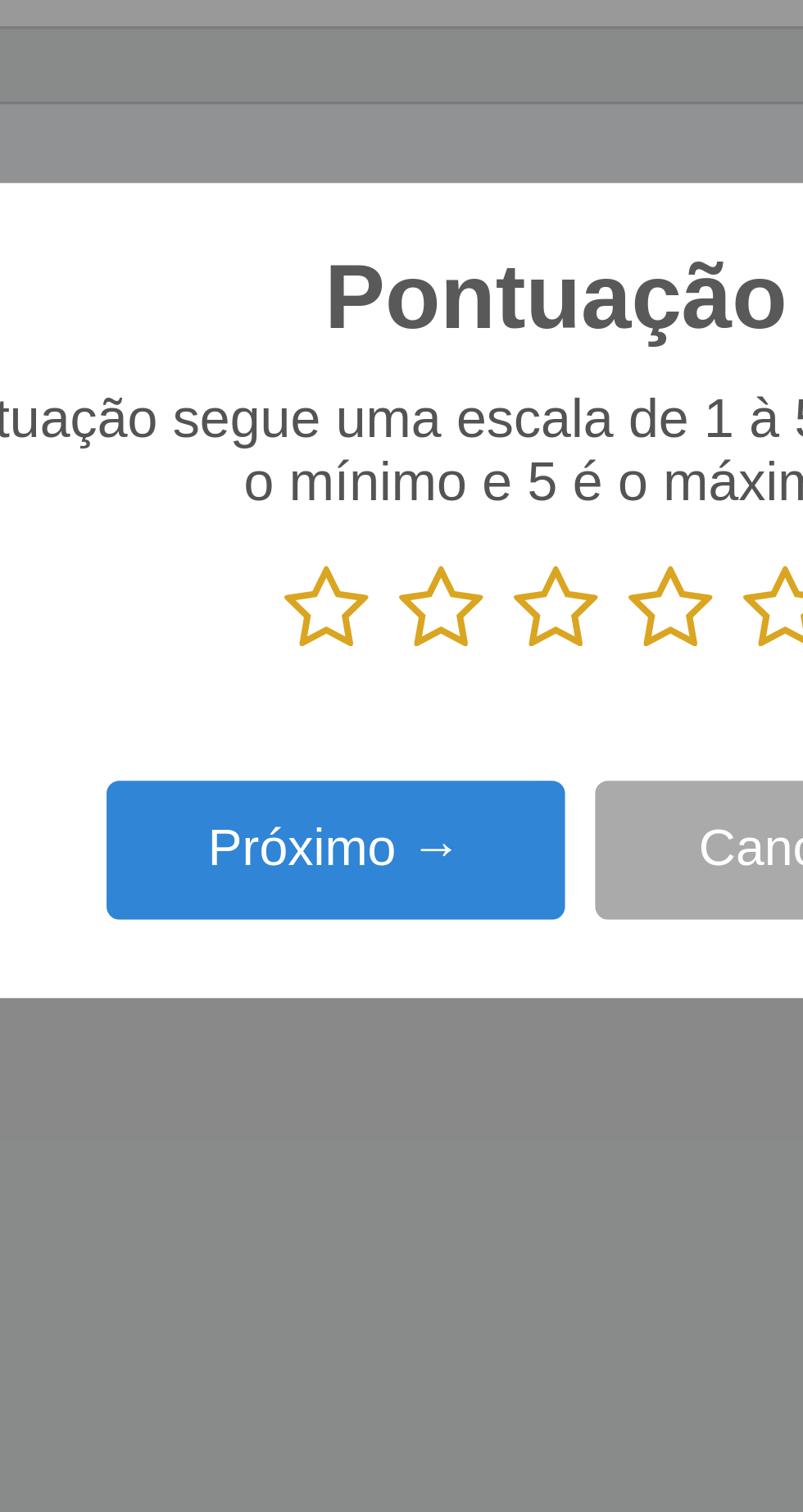
click at [465, 773] on icon at bounding box center [464, 761] width 23 height 25
click at [453, 773] on input "radio" at bounding box center [453, 773] width 0 height 0
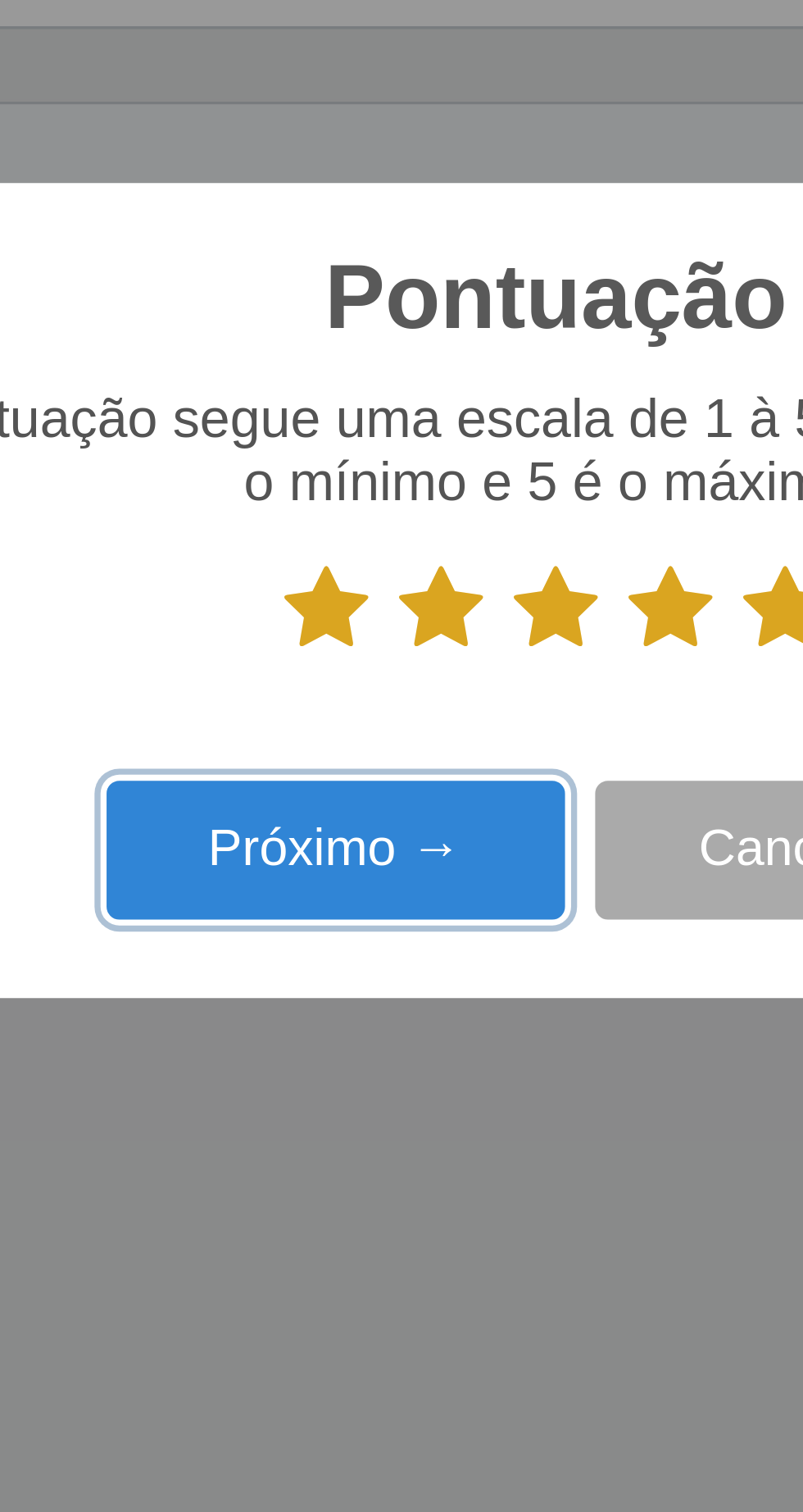
click at [363, 846] on button "Próximo →" at bounding box center [342, 827] width 125 height 39
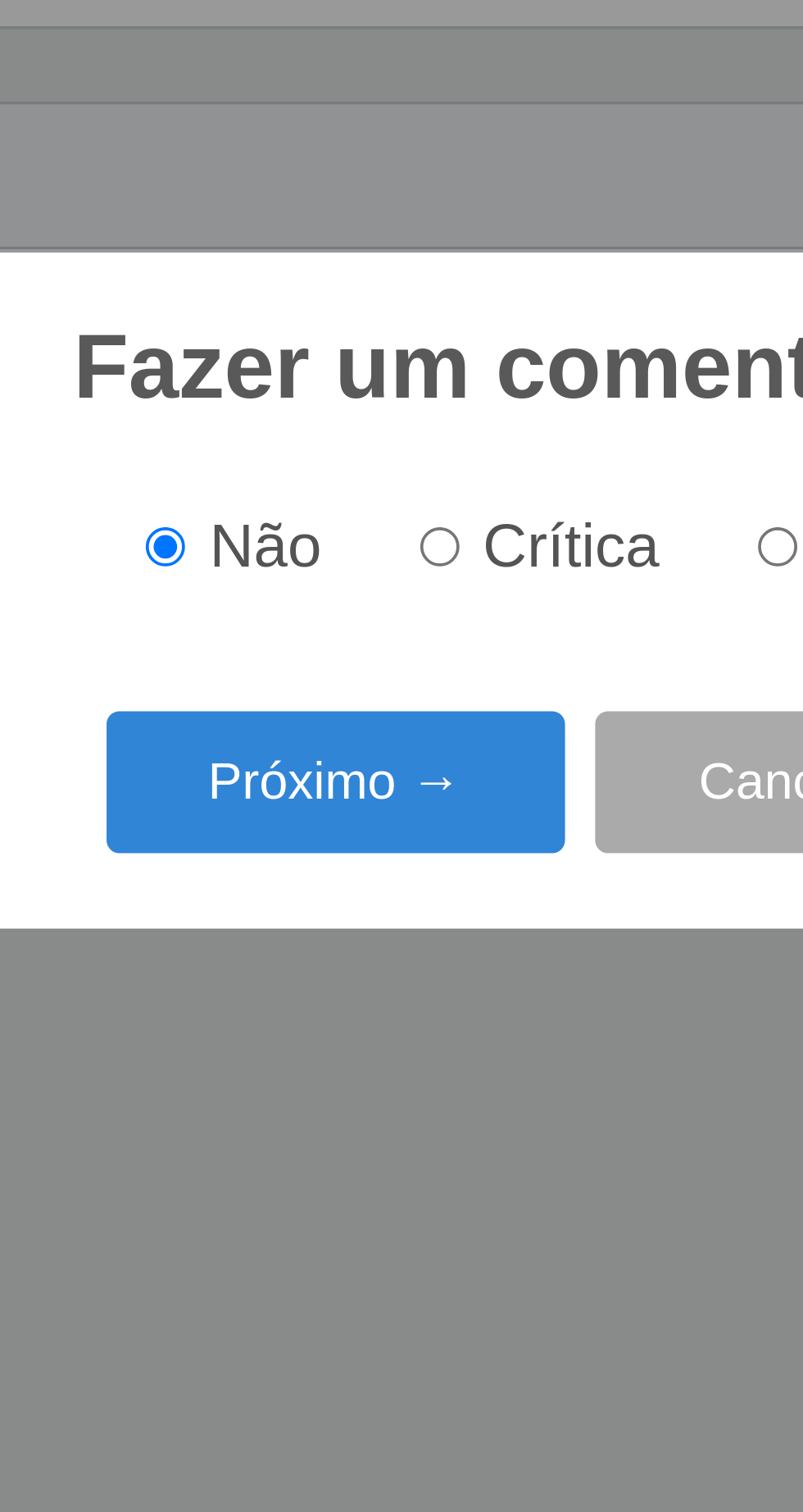
click at [462, 749] on input "Elogio" at bounding box center [462, 744] width 11 height 11
radio input "true"
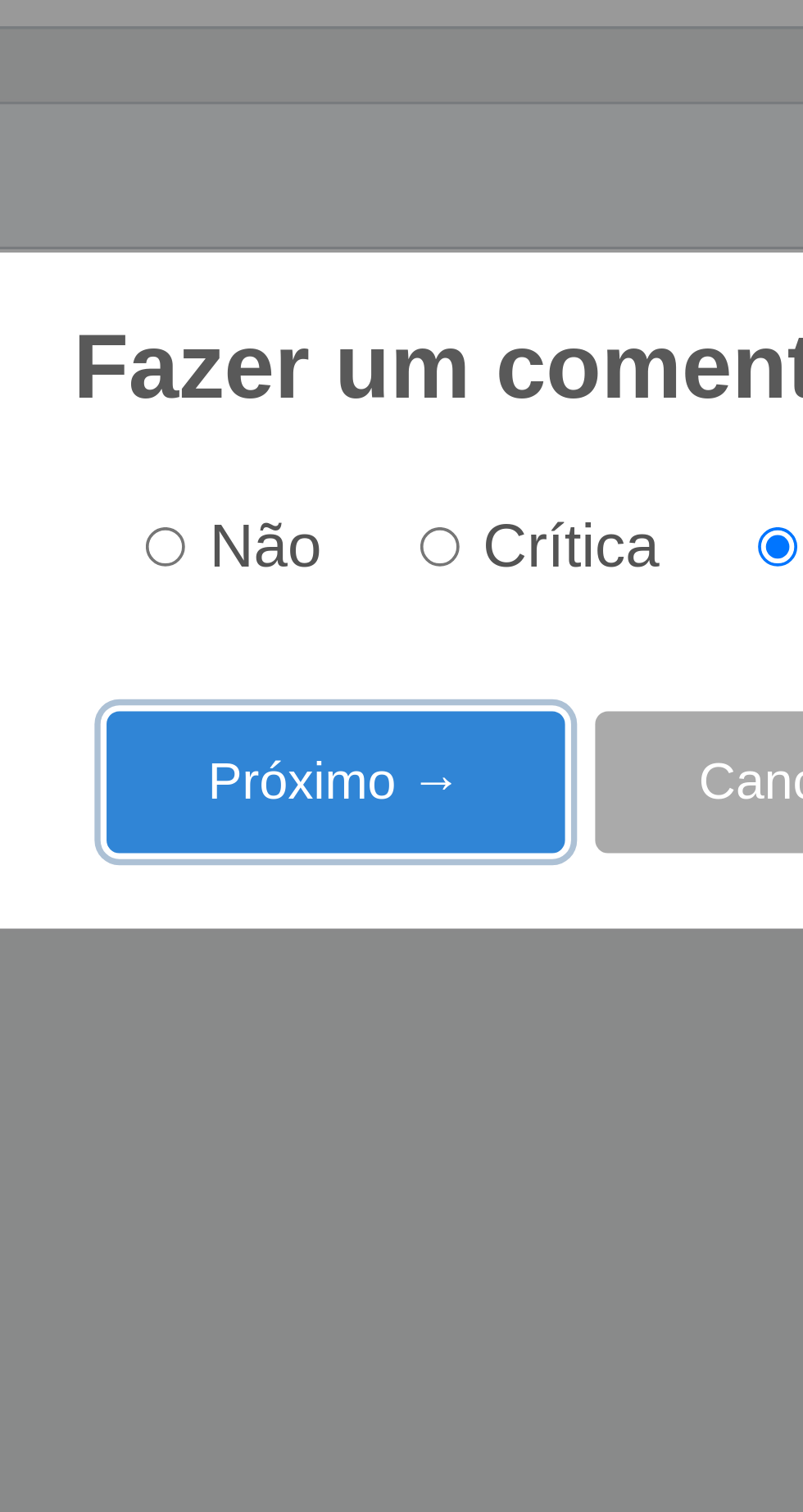
click at [366, 828] on button "Próximo →" at bounding box center [342, 808] width 125 height 39
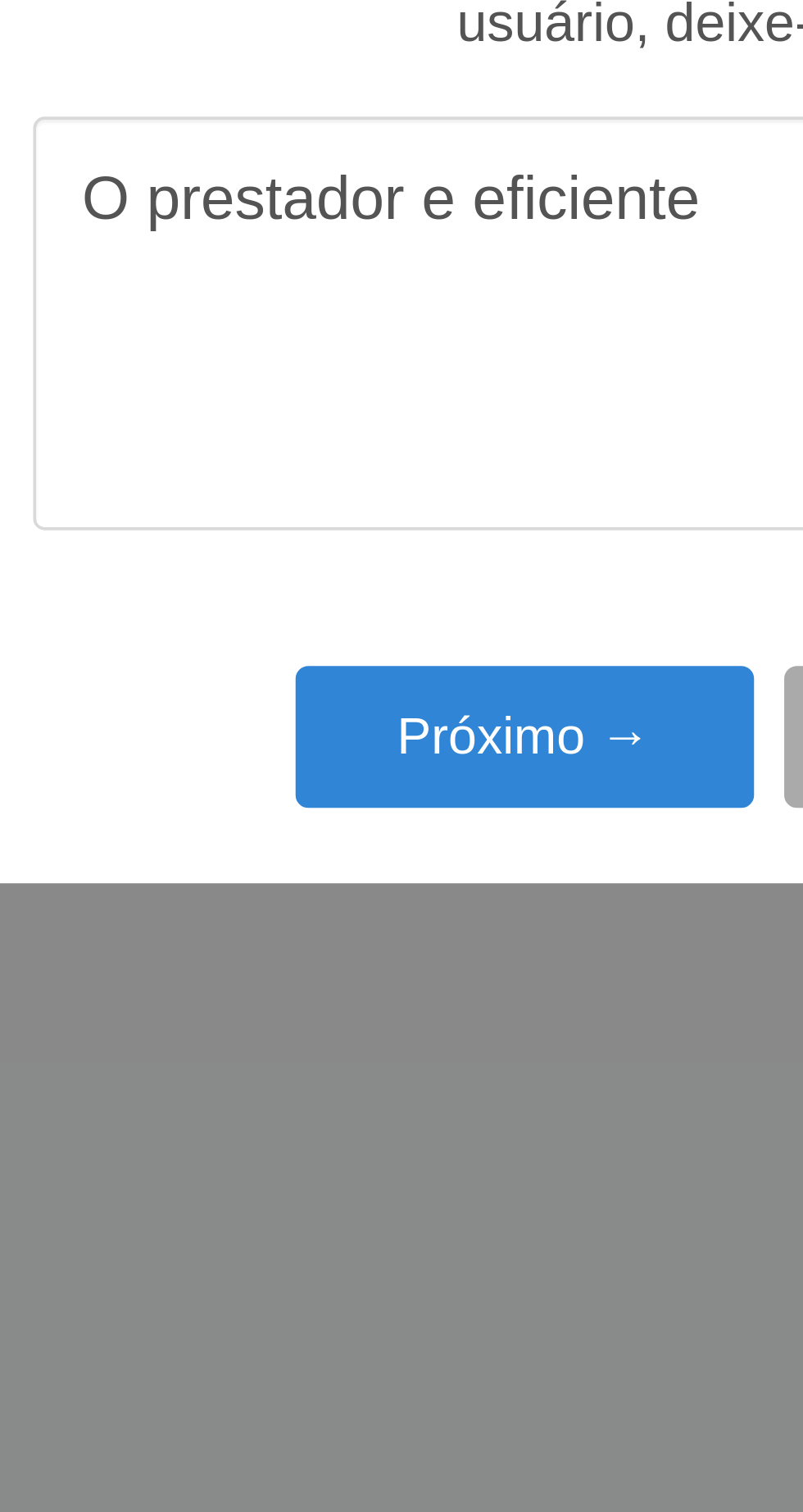
type textarea "O prestador e eficiente"
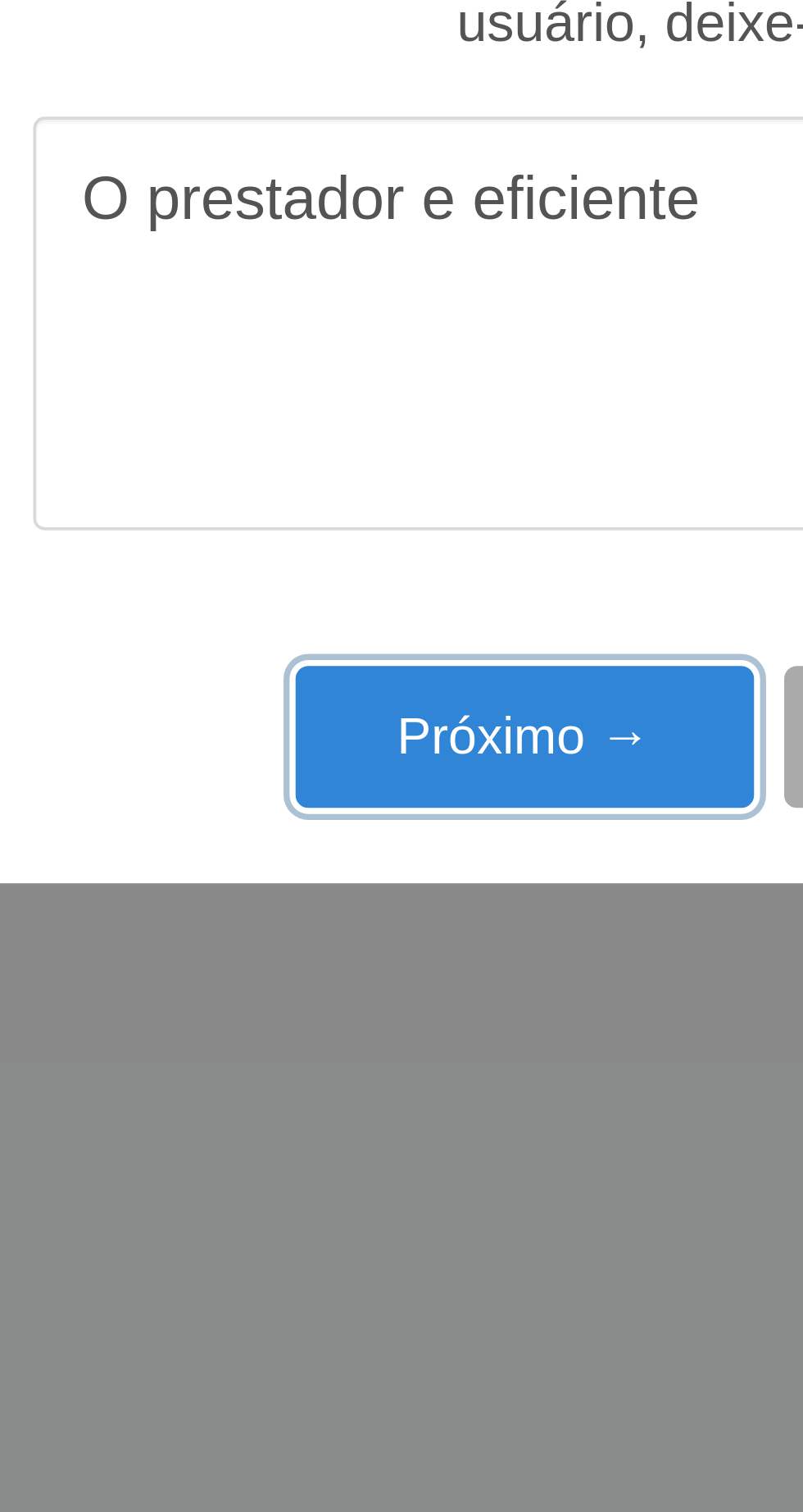
click at [341, 878] on button "Próximo →" at bounding box center [342, 873] width 125 height 39
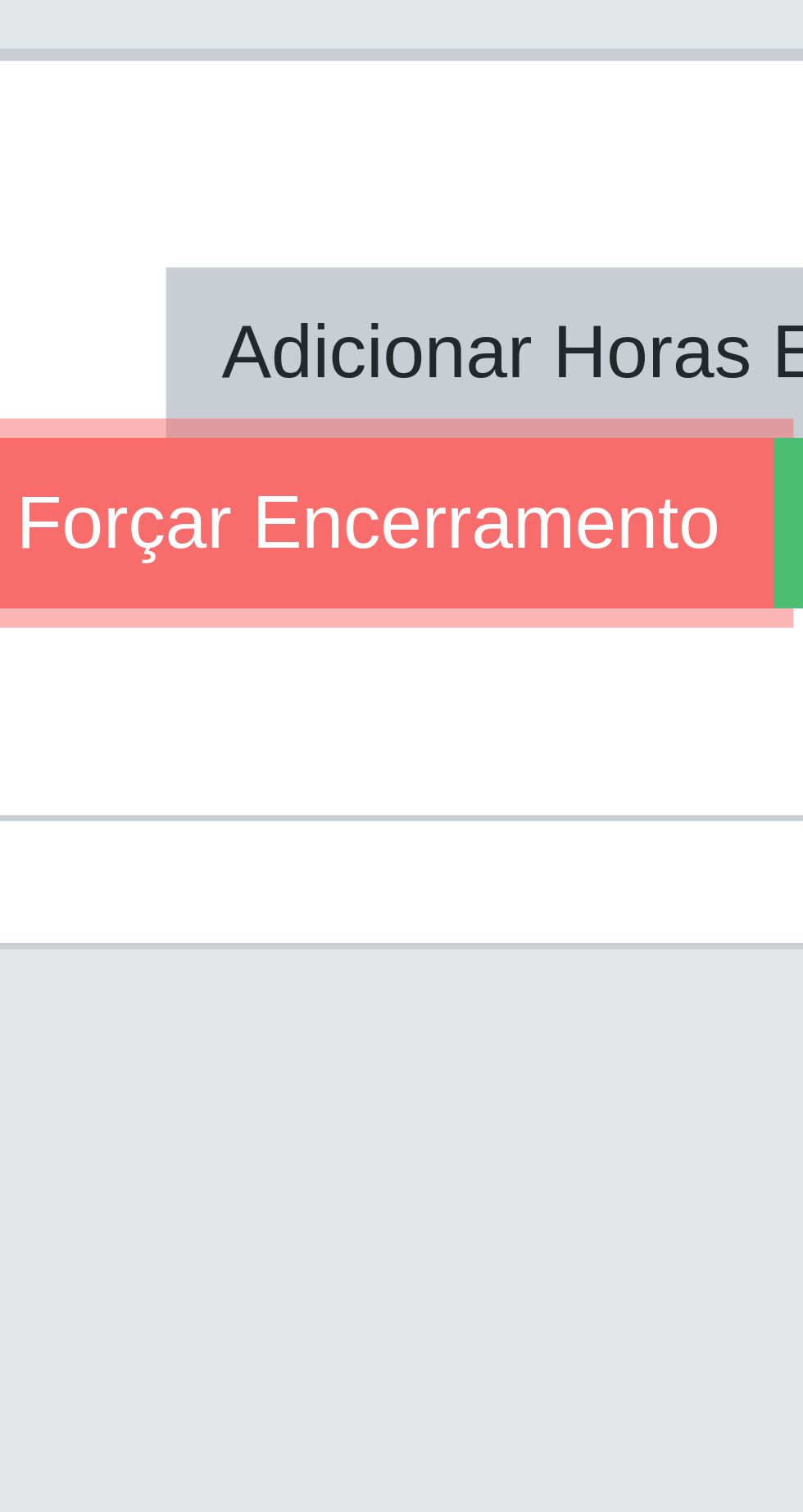
click at [620, 782] on button "Forçar Encerramento" at bounding box center [615, 781] width 110 height 23
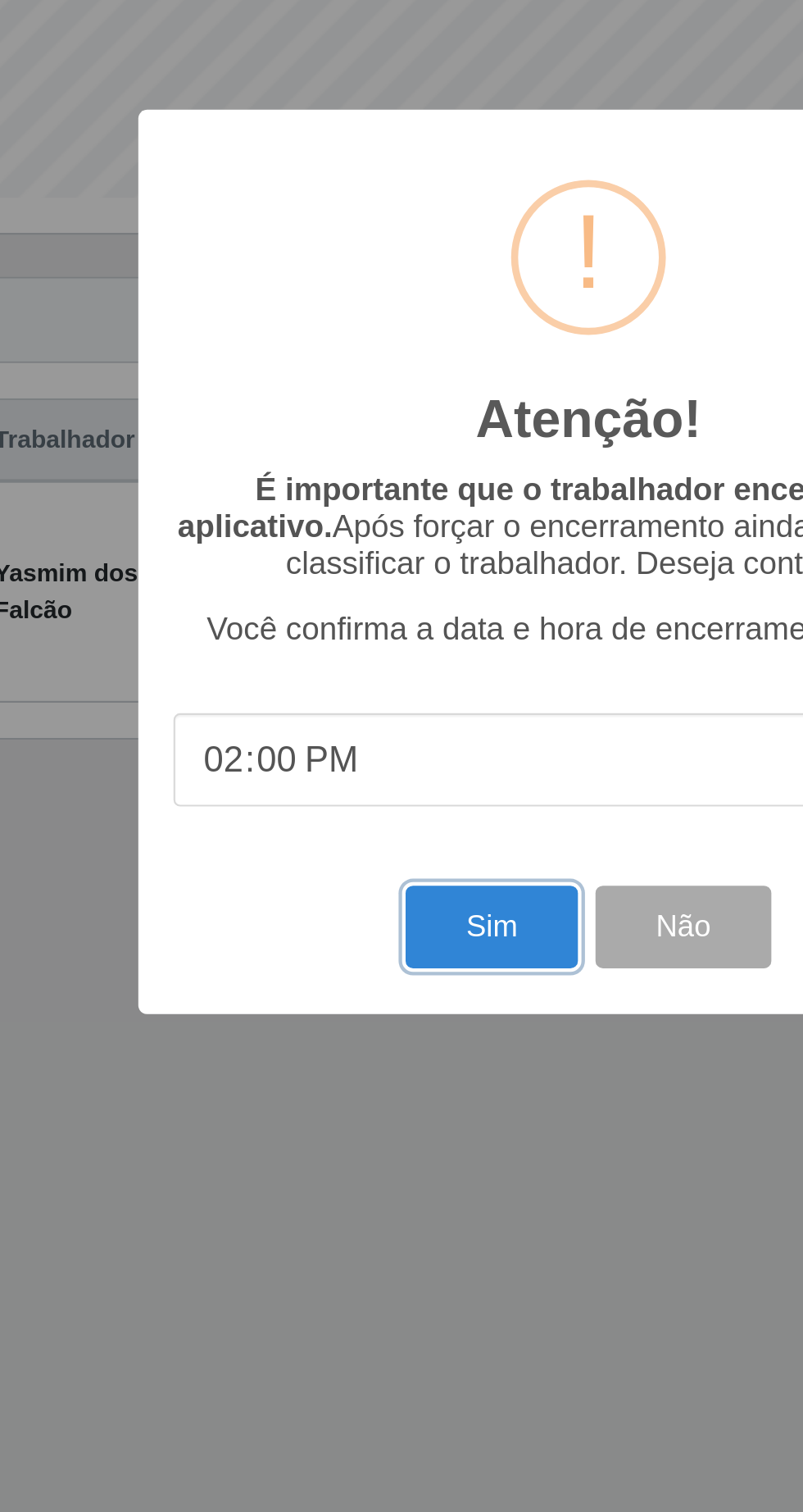
click at [352, 940] on button "Sim" at bounding box center [356, 926] width 80 height 39
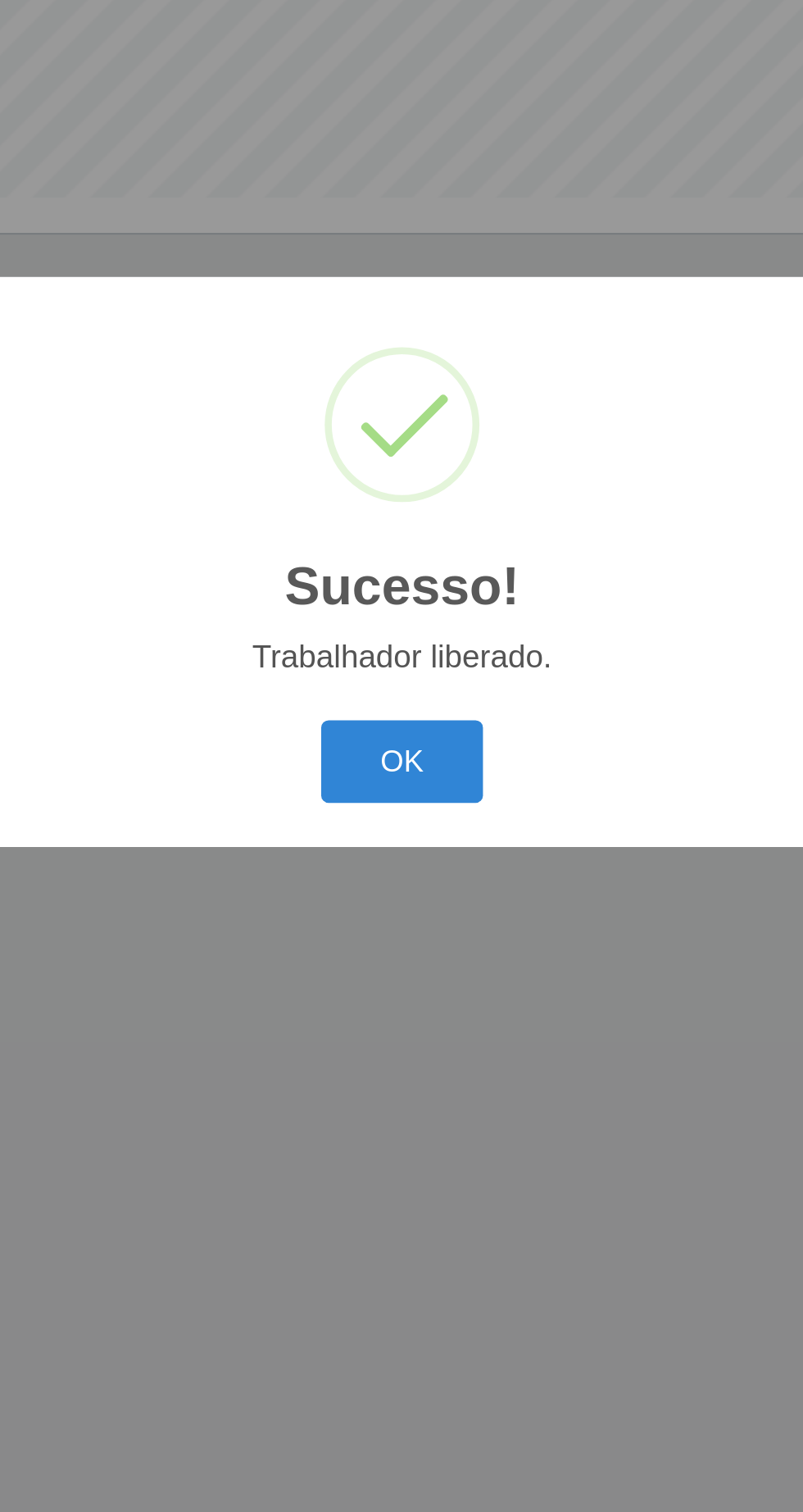
click at [408, 856] on button "OK" at bounding box center [402, 849] width 76 height 39
